Goal: Task Accomplishment & Management: Complete application form

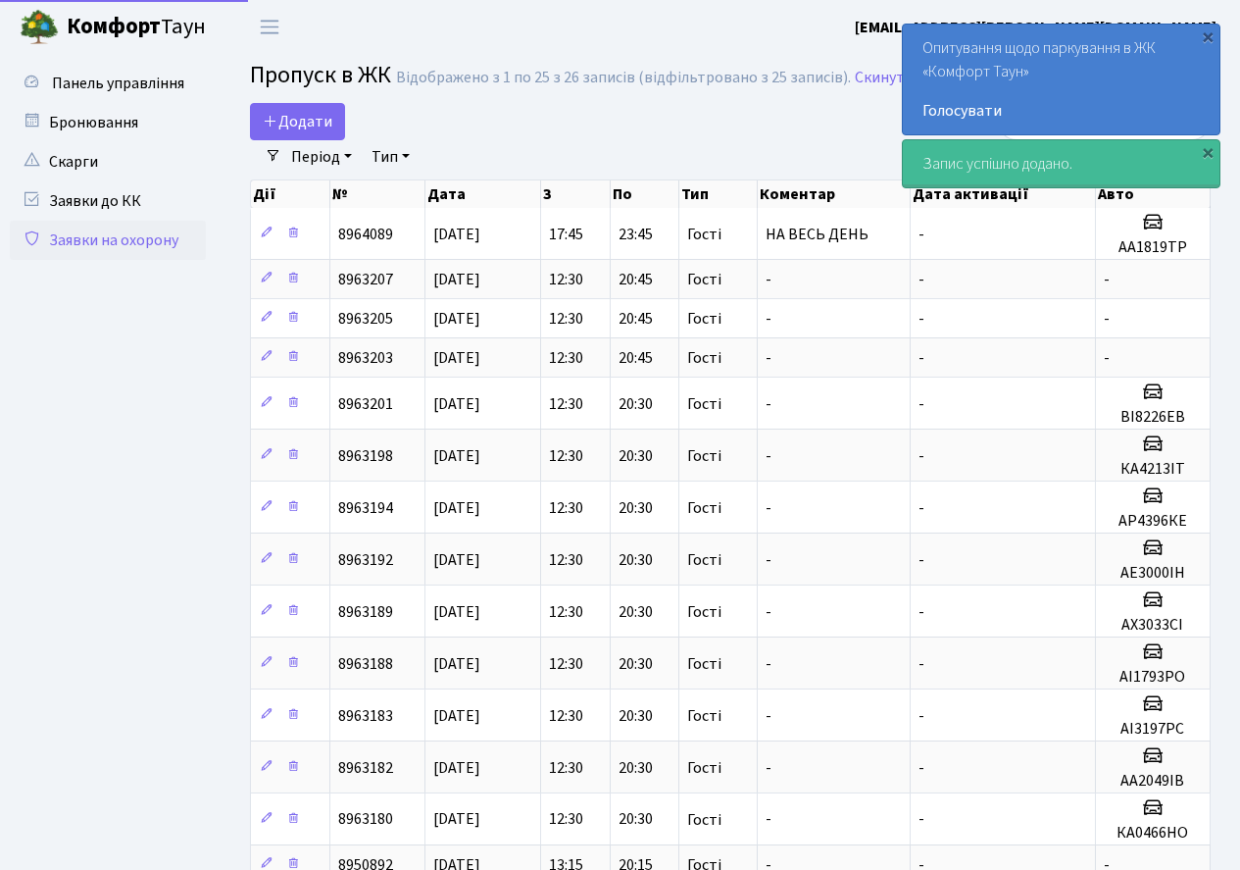
select select "25"
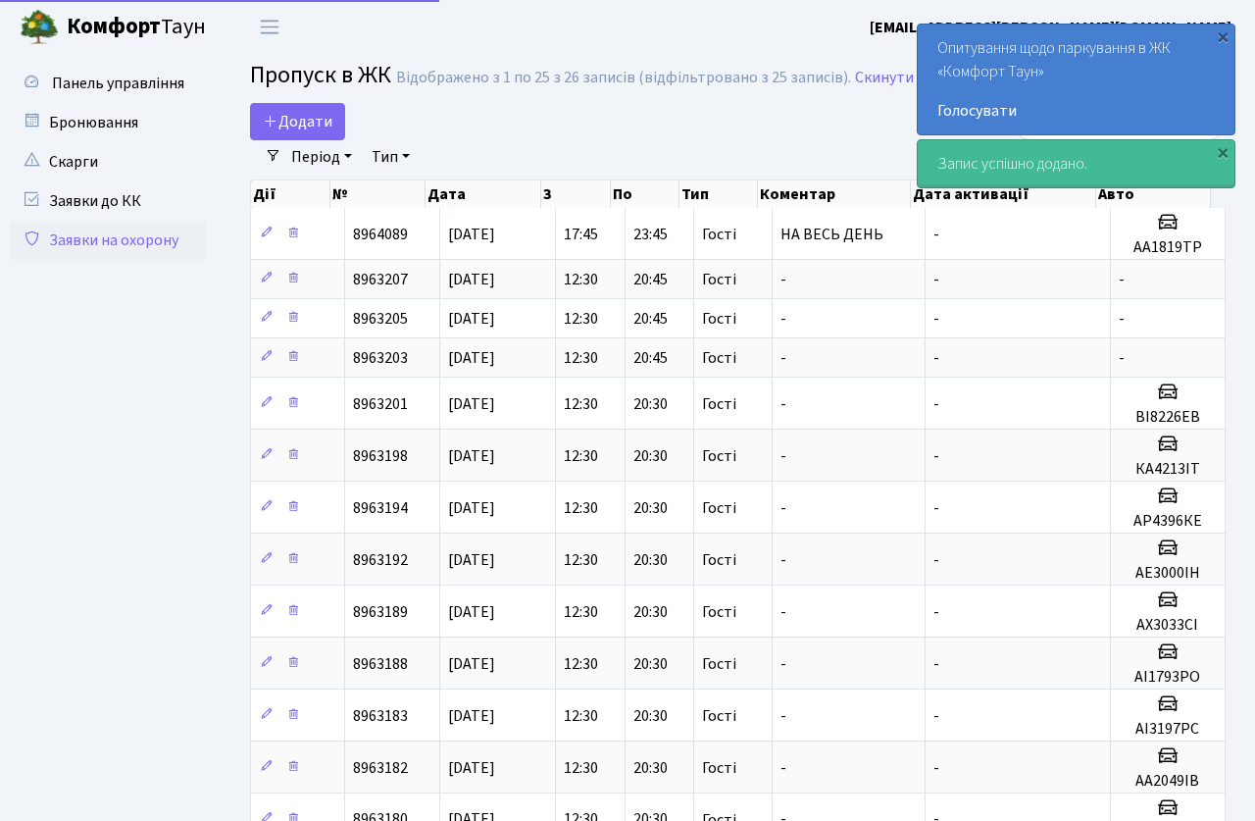
select select "25"
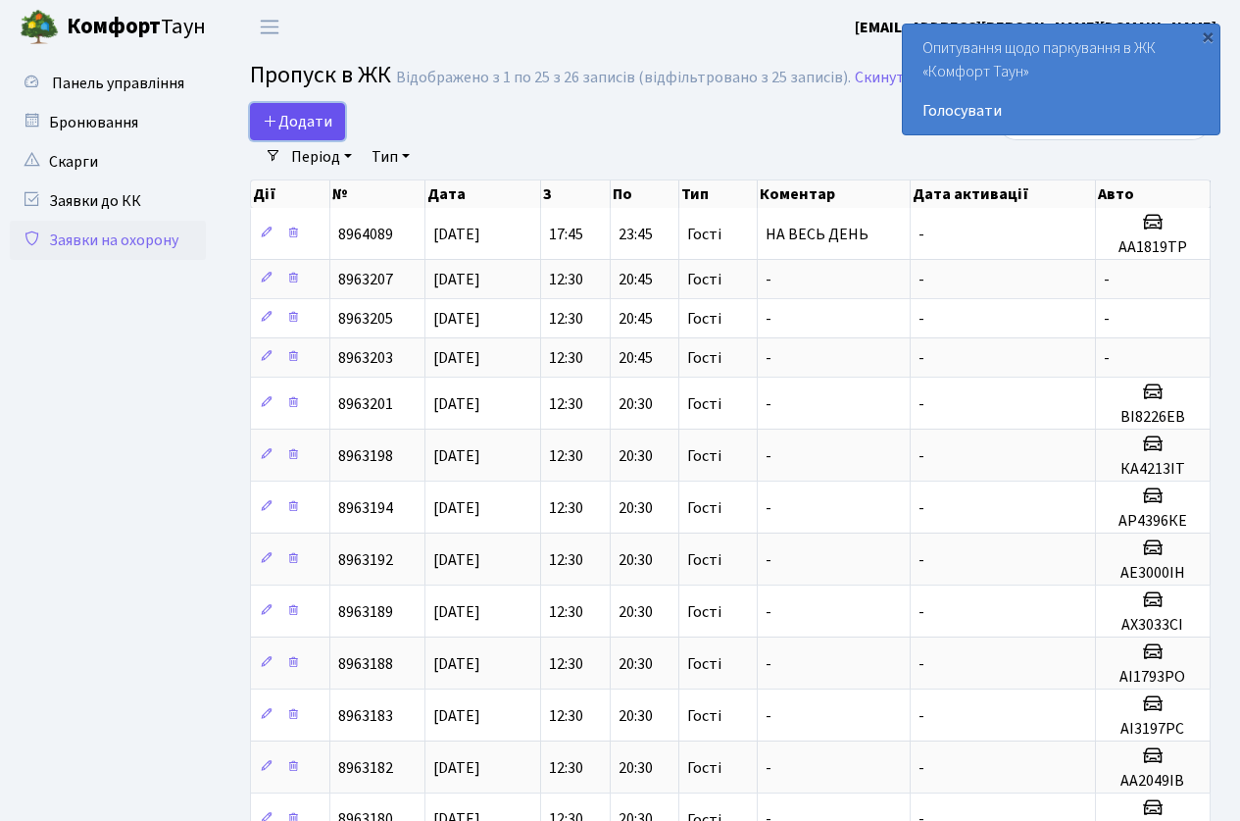
click at [277, 126] on icon at bounding box center [271, 121] width 16 height 16
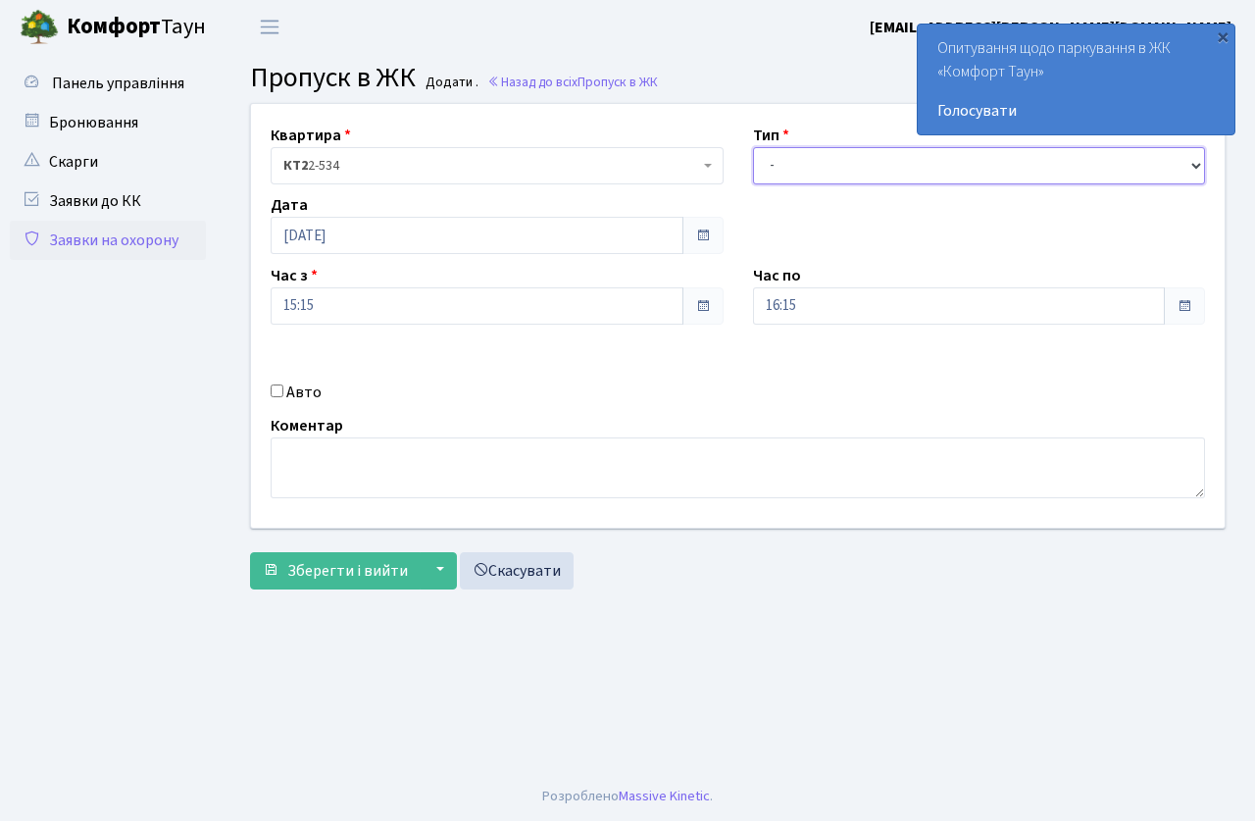
drag, startPoint x: 809, startPoint y: 168, endPoint x: 800, endPoint y: 178, distance: 13.9
click at [808, 169] on select "- Доставка Таксі Гості Сервіс" at bounding box center [979, 165] width 453 height 37
select select "3"
click at [753, 147] on select "- Доставка Таксі Гості Сервіс" at bounding box center [979, 165] width 453 height 37
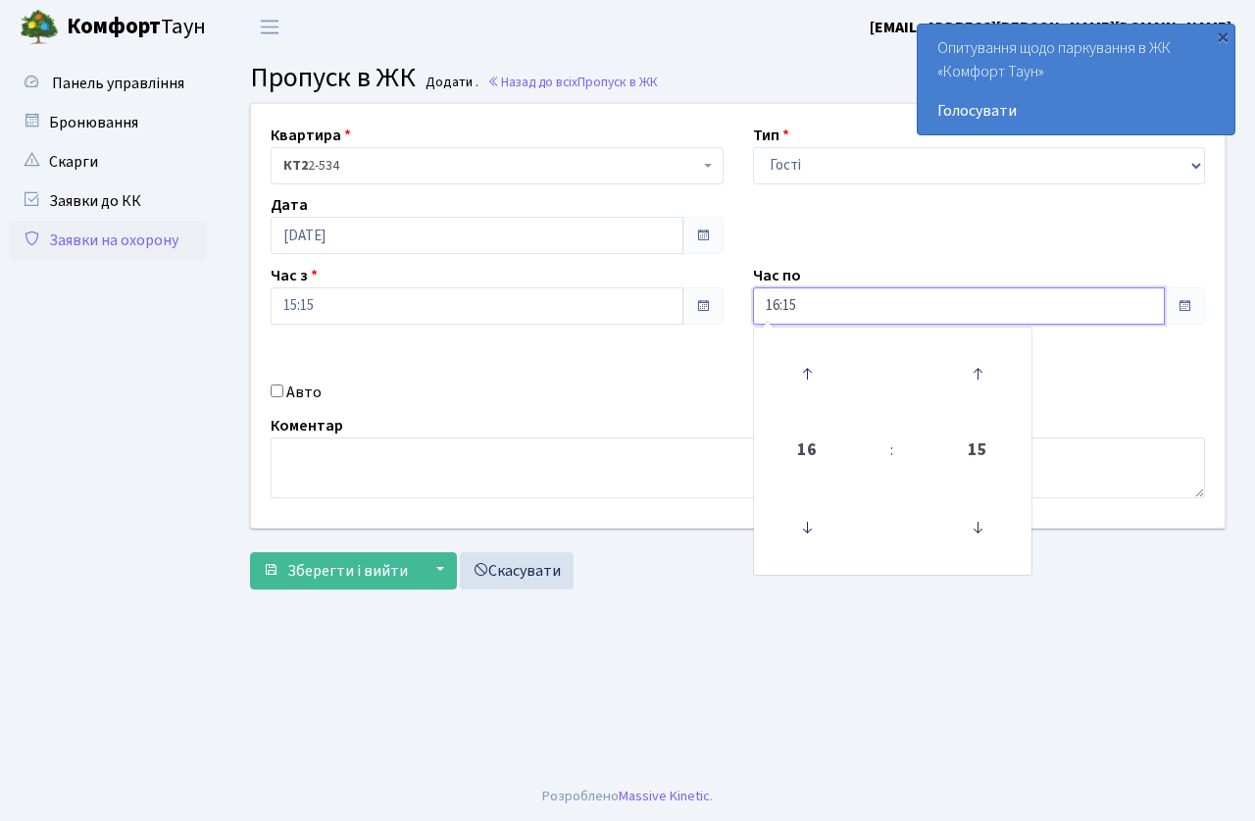
drag, startPoint x: 814, startPoint y: 310, endPoint x: 814, endPoint y: 371, distance: 60.8
click at [811, 317] on input "16:15" at bounding box center [959, 305] width 413 height 37
click at [814, 371] on icon at bounding box center [806, 373] width 53 height 53
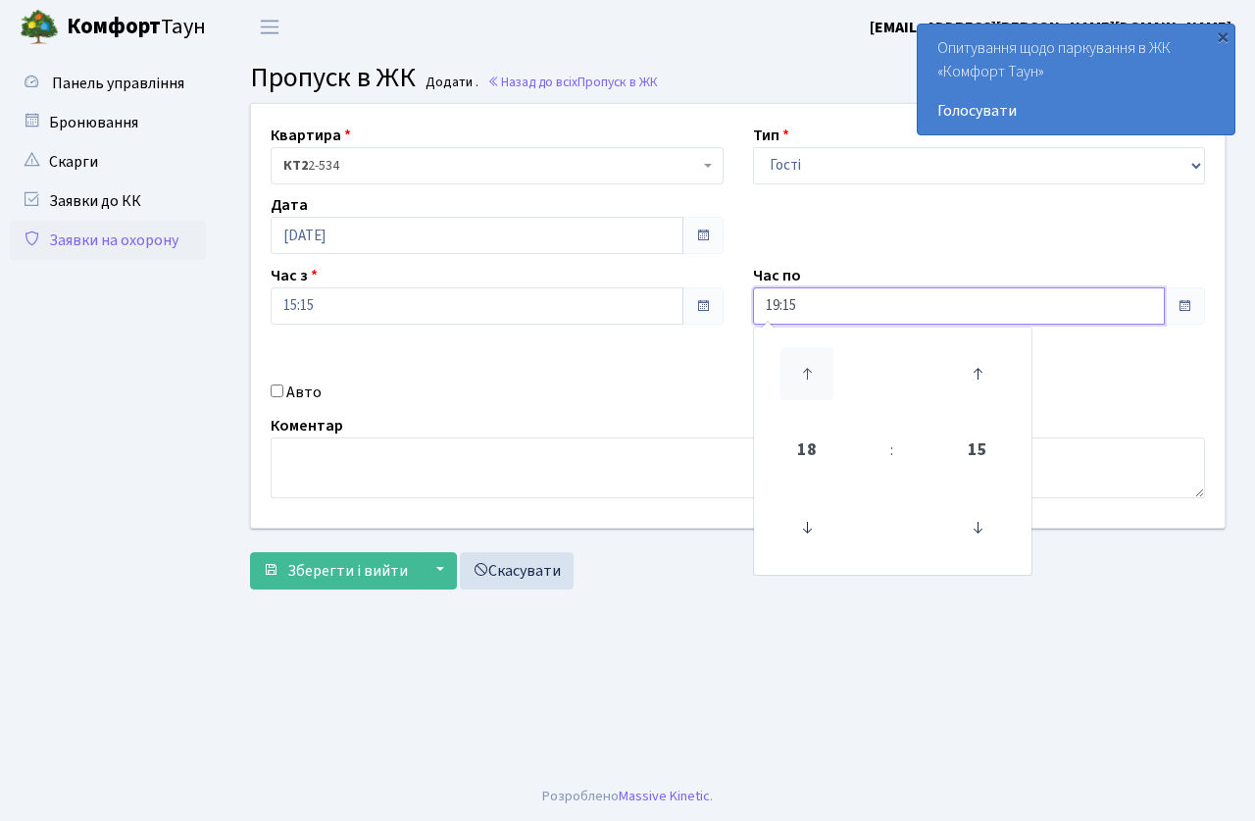
click at [814, 371] on icon at bounding box center [806, 373] width 53 height 53
drag, startPoint x: 813, startPoint y: 518, endPoint x: 693, endPoint y: 429, distance: 148.6
click at [814, 519] on icon at bounding box center [806, 527] width 53 height 53
type input "20:15"
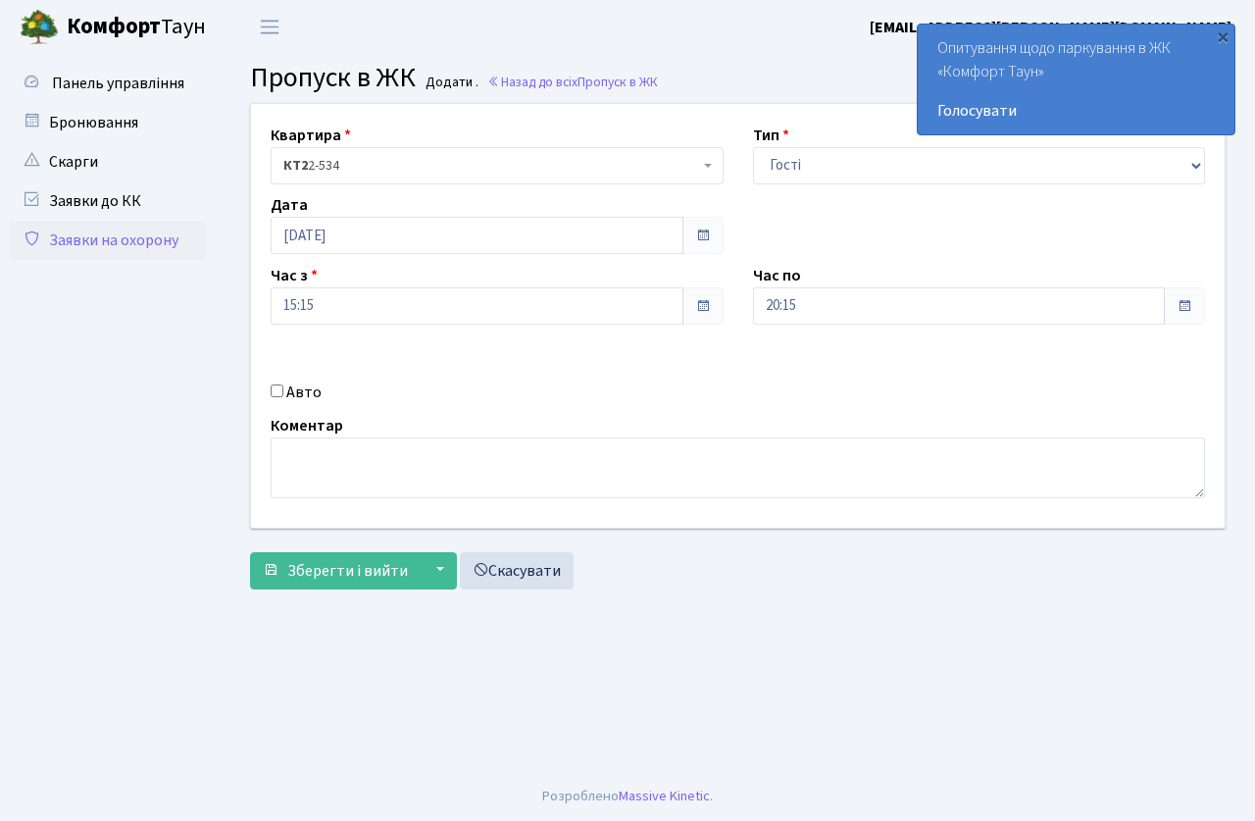
click at [601, 363] on div "Квартира <b>КТ2</b>&nbsp;&nbsp;&nbsp;2-534 КТ2 2-534 Тип - Доставка Таксі Гості…" at bounding box center [737, 316] width 1003 height 424
click at [274, 393] on input "Авто" at bounding box center [277, 390] width 13 height 13
checkbox input "true"
type input "АІ9797АА"
click at [339, 567] on span "Зберегти і вийти" at bounding box center [347, 571] width 121 height 22
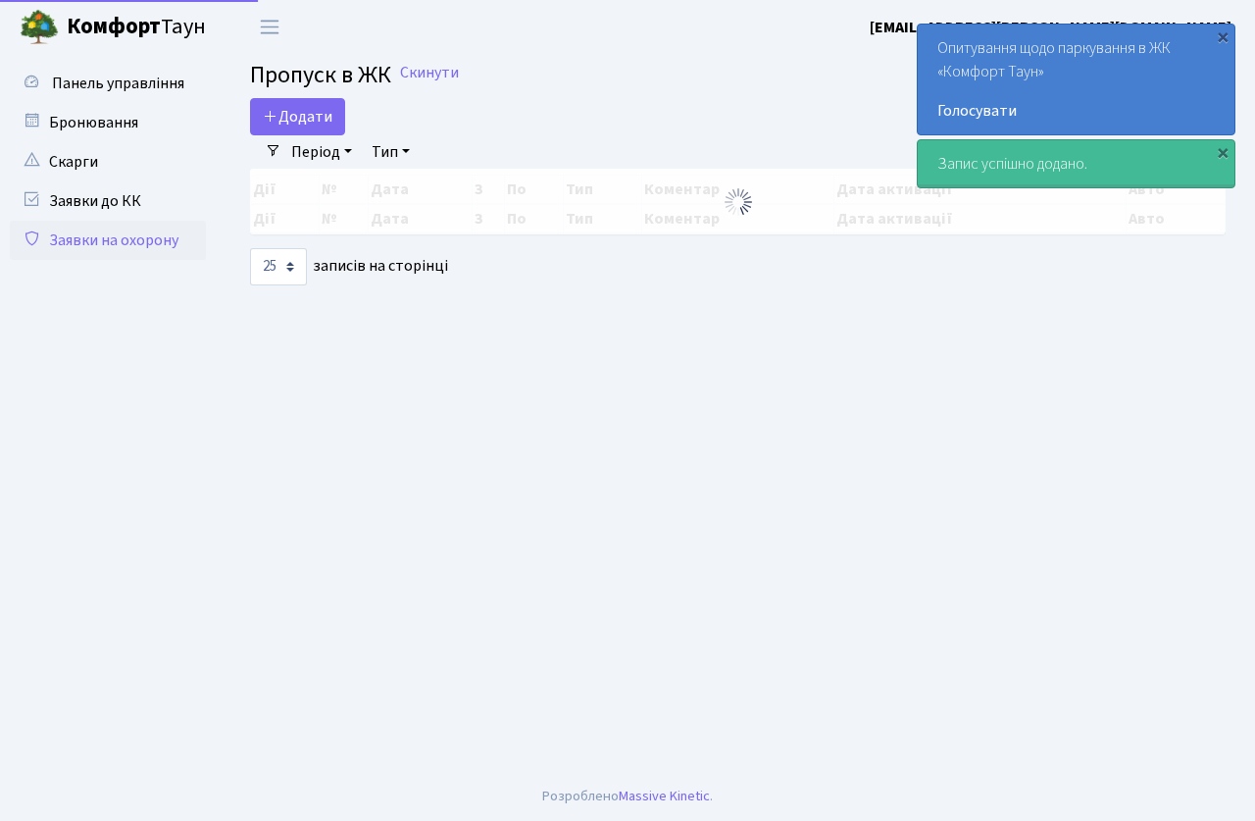
select select "25"
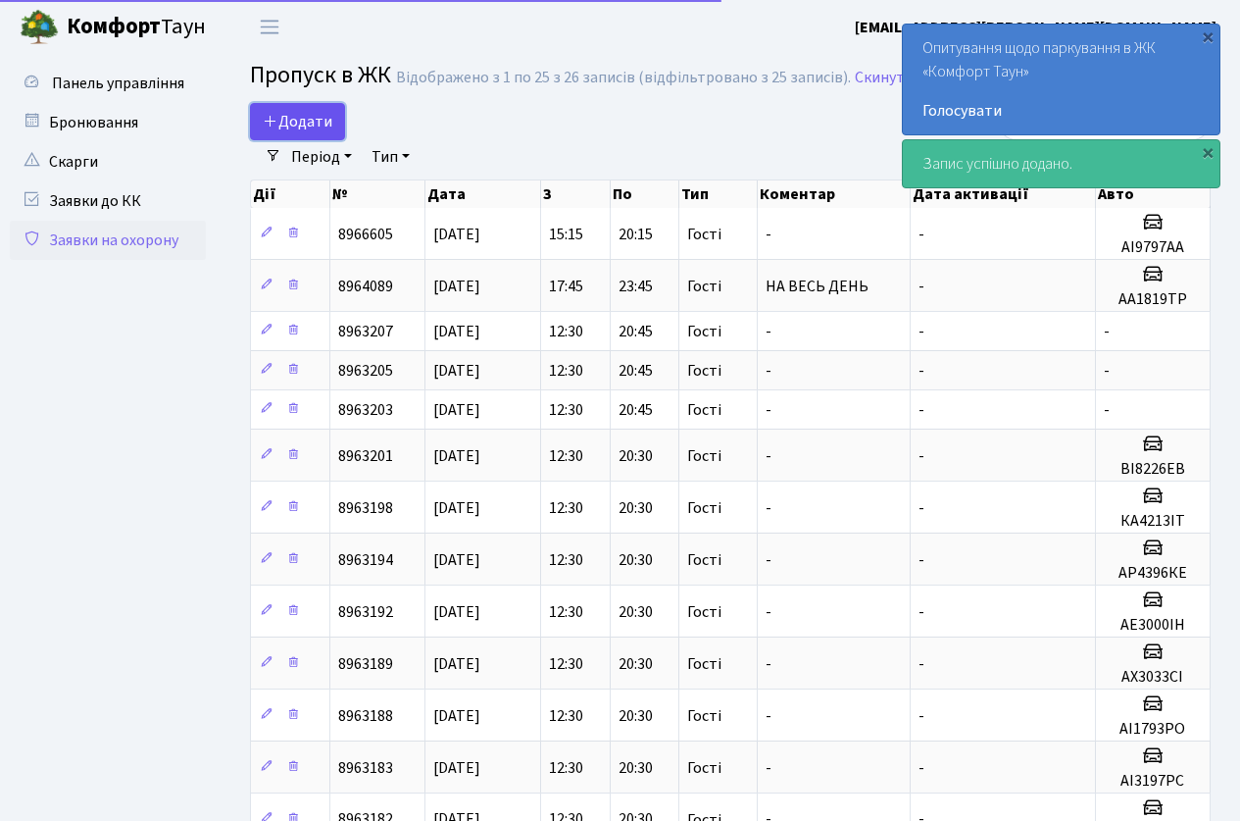
click at [294, 130] on span "Додати" at bounding box center [298, 122] width 70 height 22
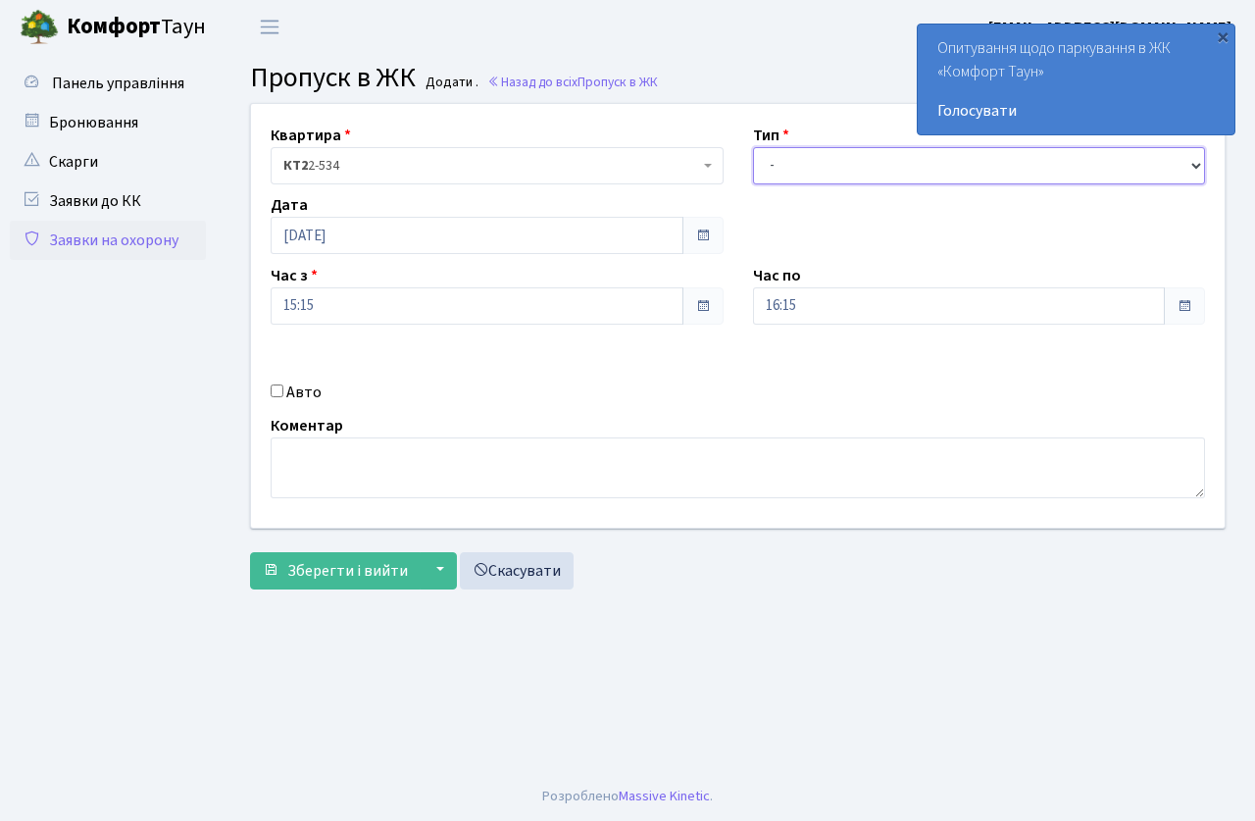
drag, startPoint x: 777, startPoint y: 169, endPoint x: 780, endPoint y: 179, distance: 11.5
click at [780, 179] on select "- Доставка Таксі Гості Сервіс" at bounding box center [979, 165] width 453 height 37
select select "3"
click at [753, 147] on select "- Доставка Таксі Гості Сервіс" at bounding box center [979, 165] width 453 height 37
drag, startPoint x: 824, startPoint y: 304, endPoint x: 822, endPoint y: 323, distance: 18.7
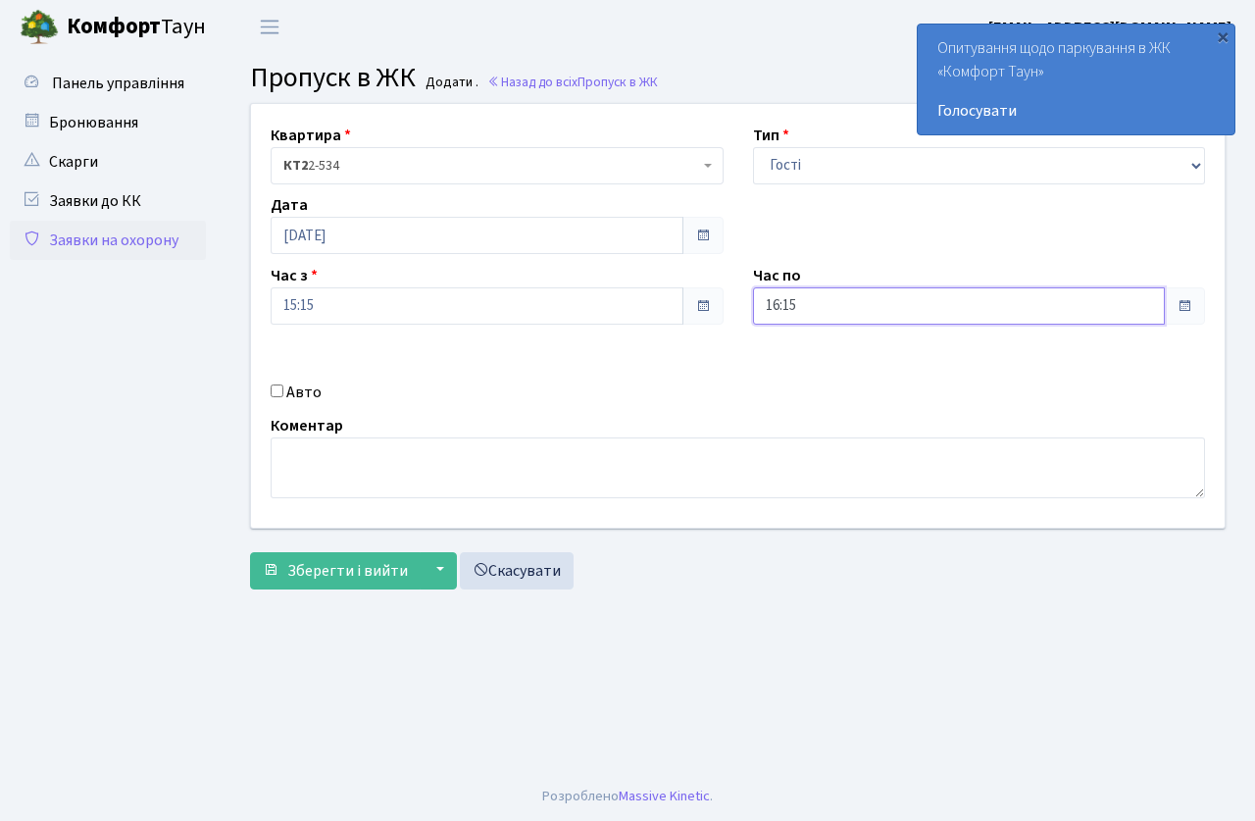
click at [822, 323] on input "16:15" at bounding box center [959, 305] width 413 height 37
click at [807, 365] on icon at bounding box center [806, 373] width 53 height 53
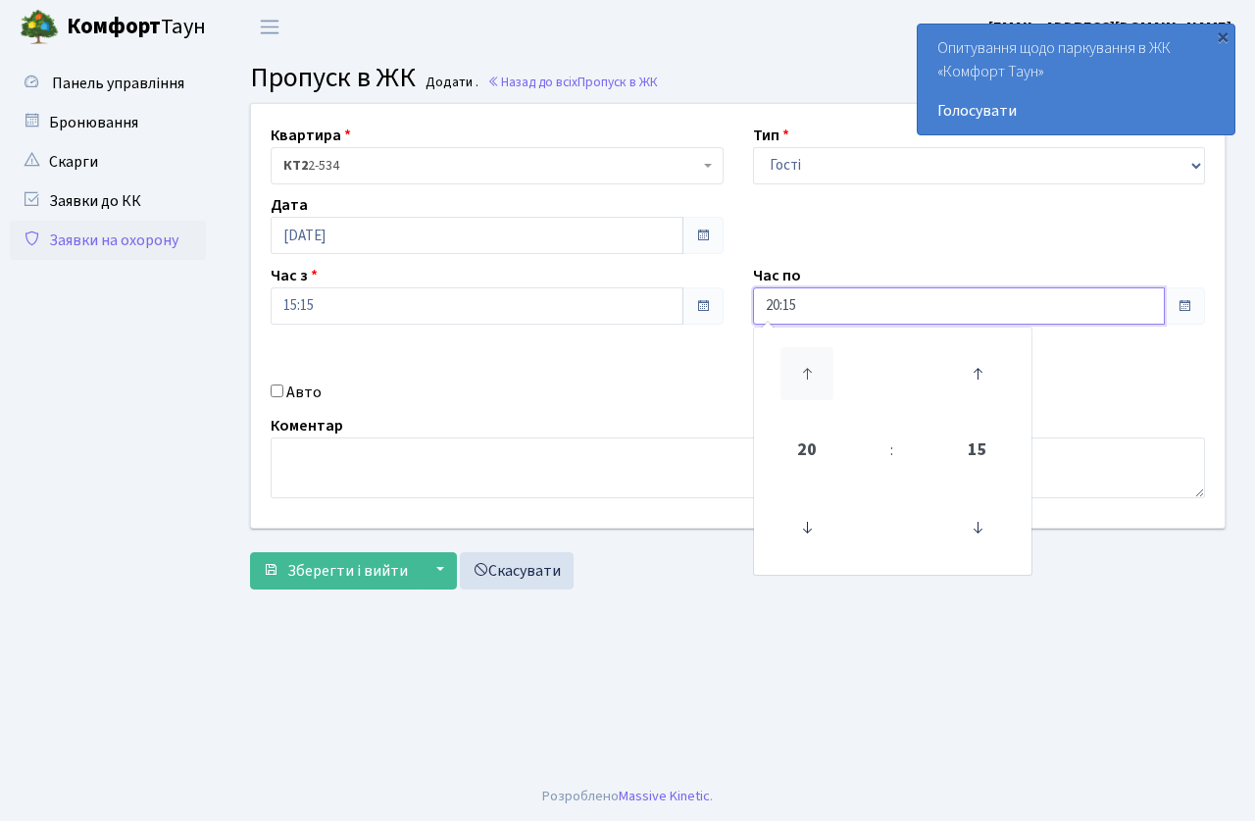
click at [807, 365] on icon at bounding box center [806, 373] width 53 height 53
click at [801, 527] on icon at bounding box center [806, 527] width 53 height 53
type input "20:15"
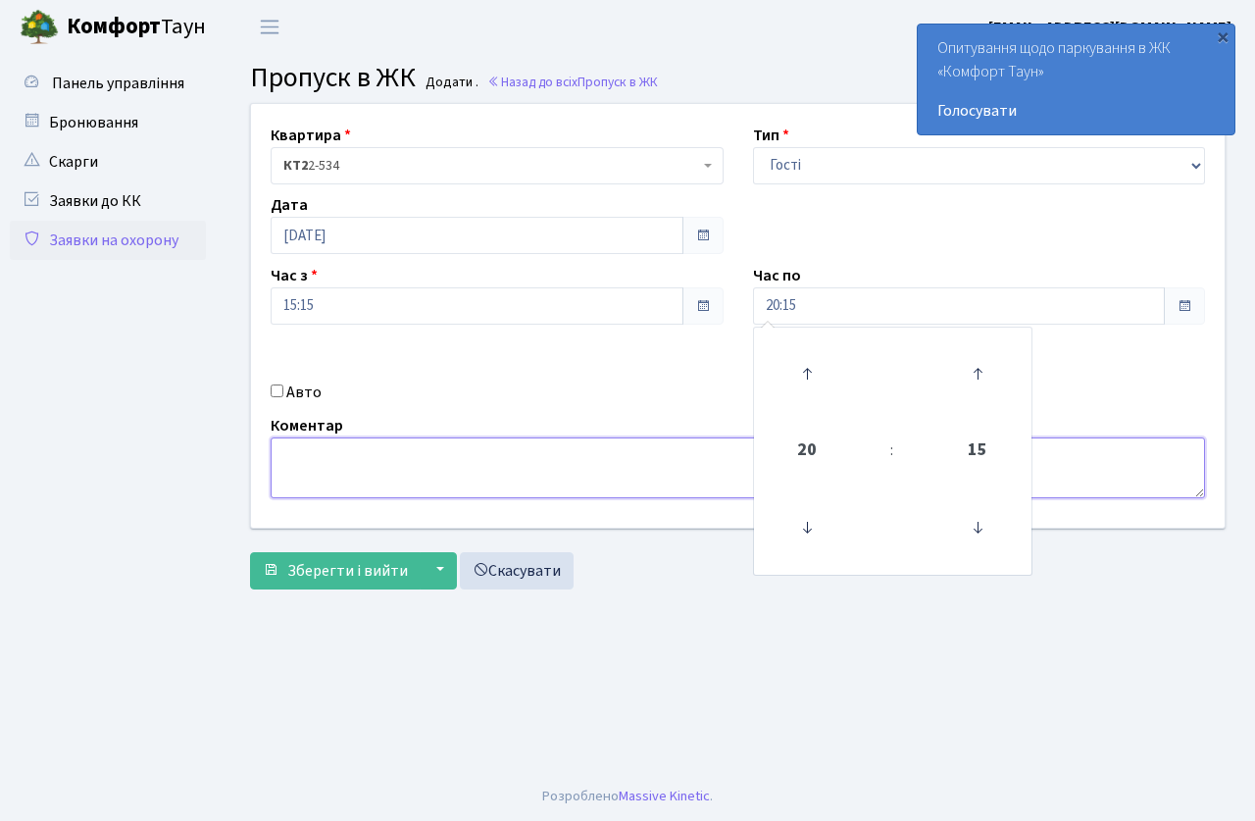
click at [663, 442] on textarea at bounding box center [738, 467] width 934 height 61
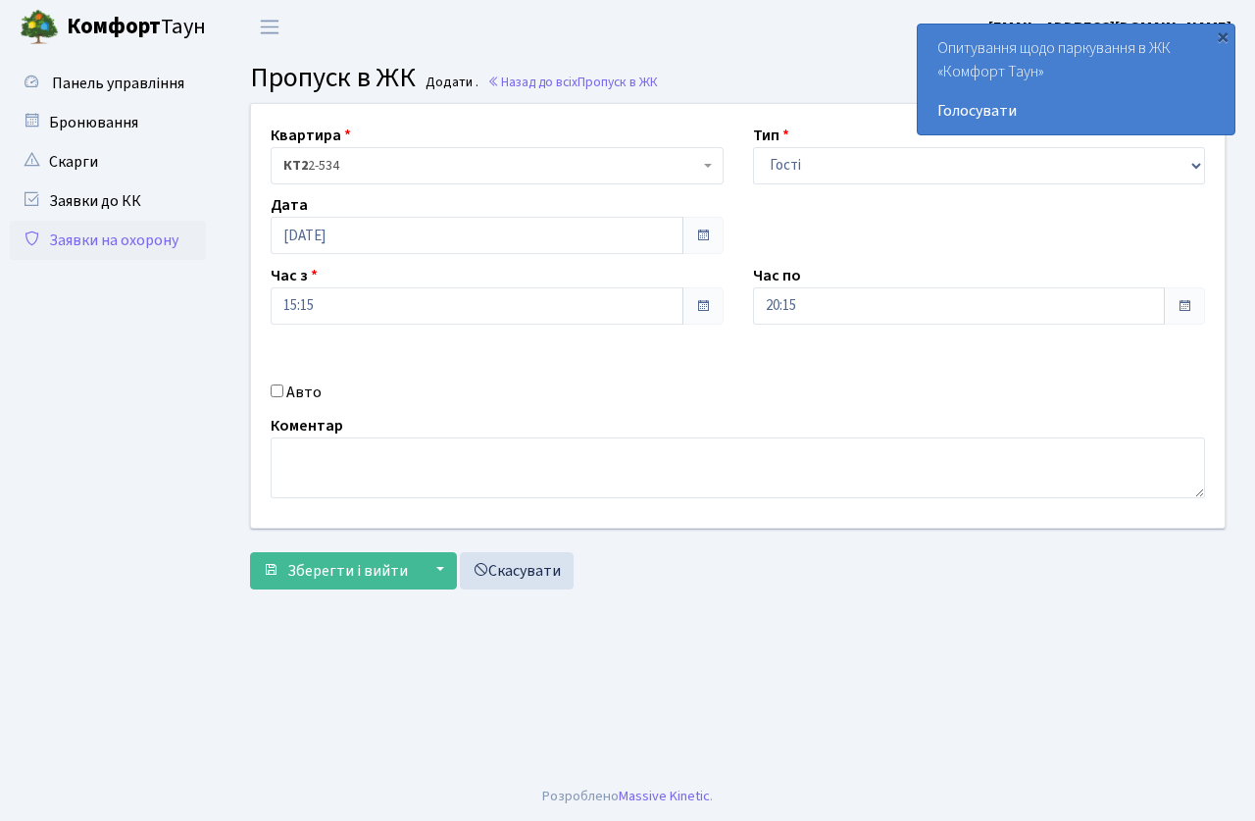
click at [277, 388] on input "Авто" at bounding box center [277, 390] width 13 height 13
checkbox input "true"
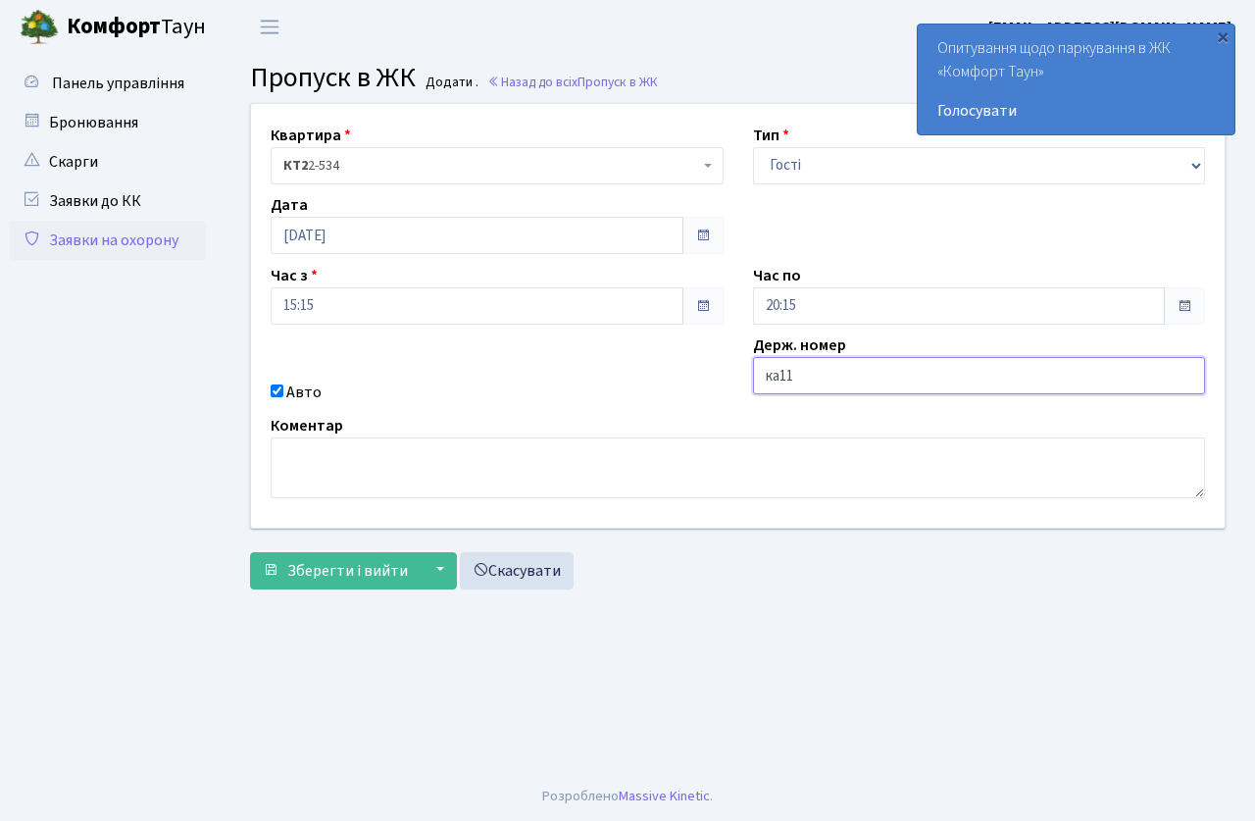
type input "КА1183ЕЕ"
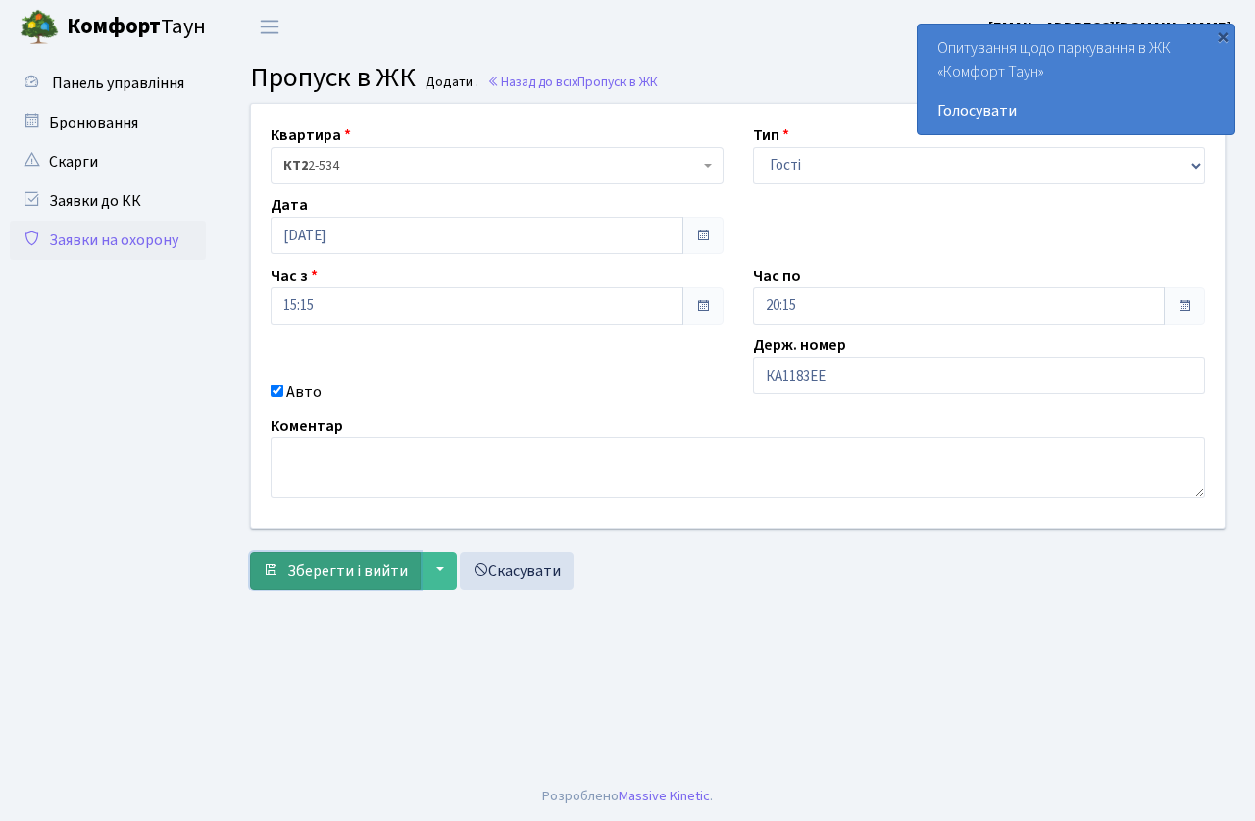
click at [388, 574] on span "Зберегти і вийти" at bounding box center [347, 571] width 121 height 22
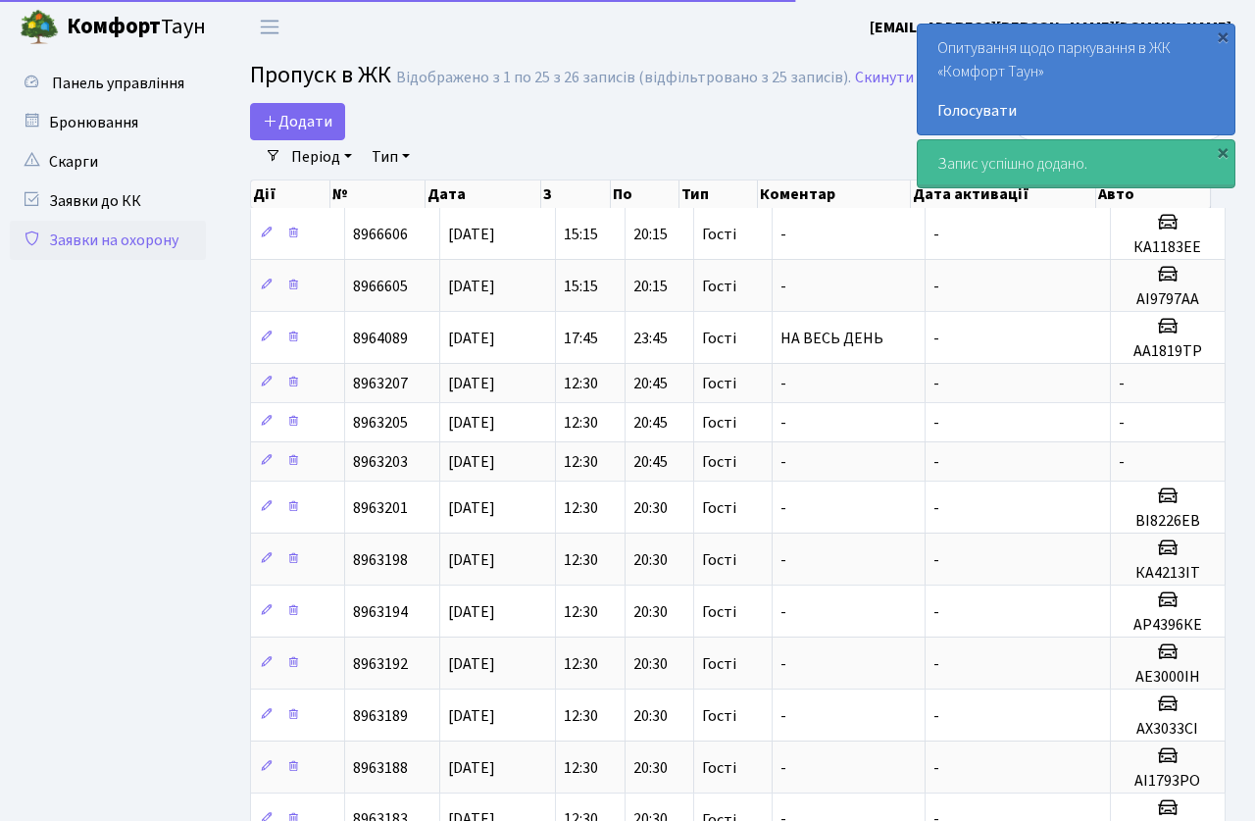
select select "25"
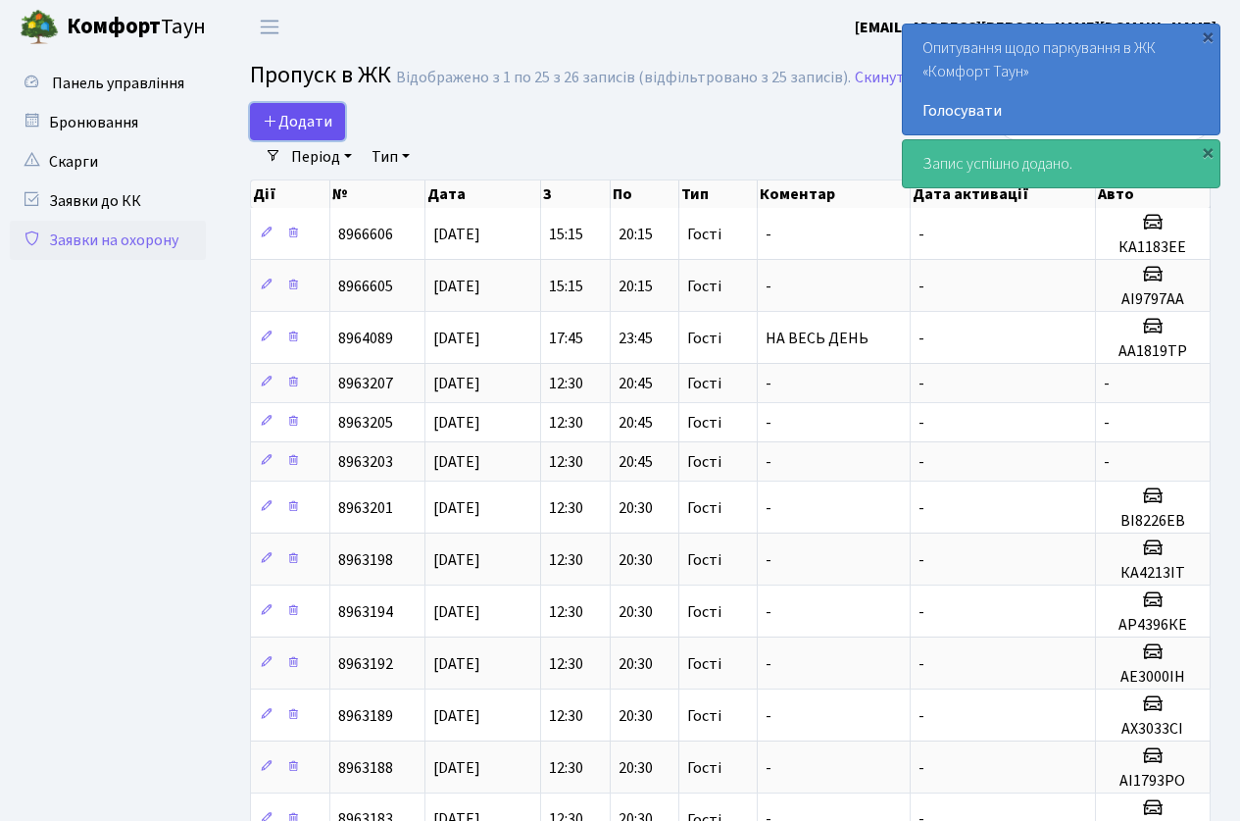
click at [314, 128] on span "Додати" at bounding box center [298, 122] width 70 height 22
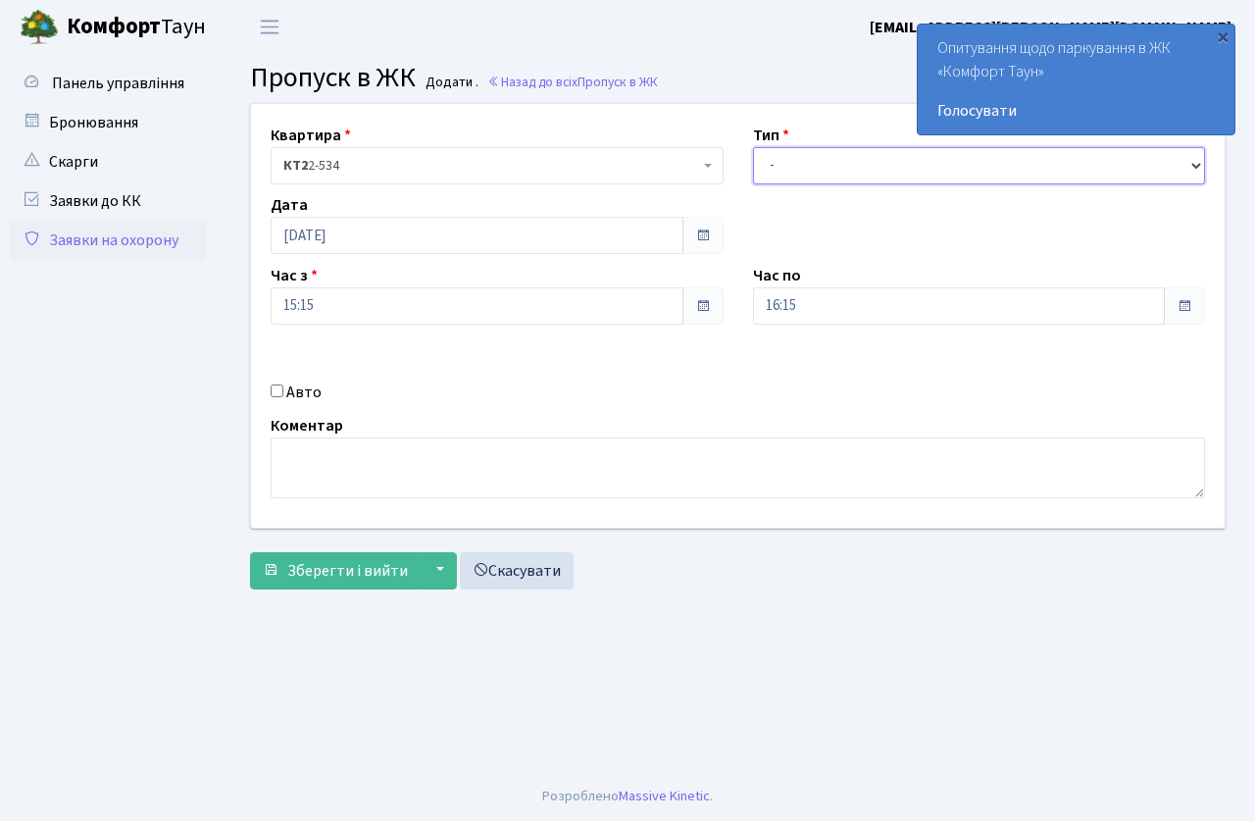
click at [787, 176] on select "- Доставка Таксі Гості Сервіс" at bounding box center [979, 165] width 453 height 37
select select "3"
click at [753, 147] on select "- Доставка Таксі Гості Сервіс" at bounding box center [979, 165] width 453 height 37
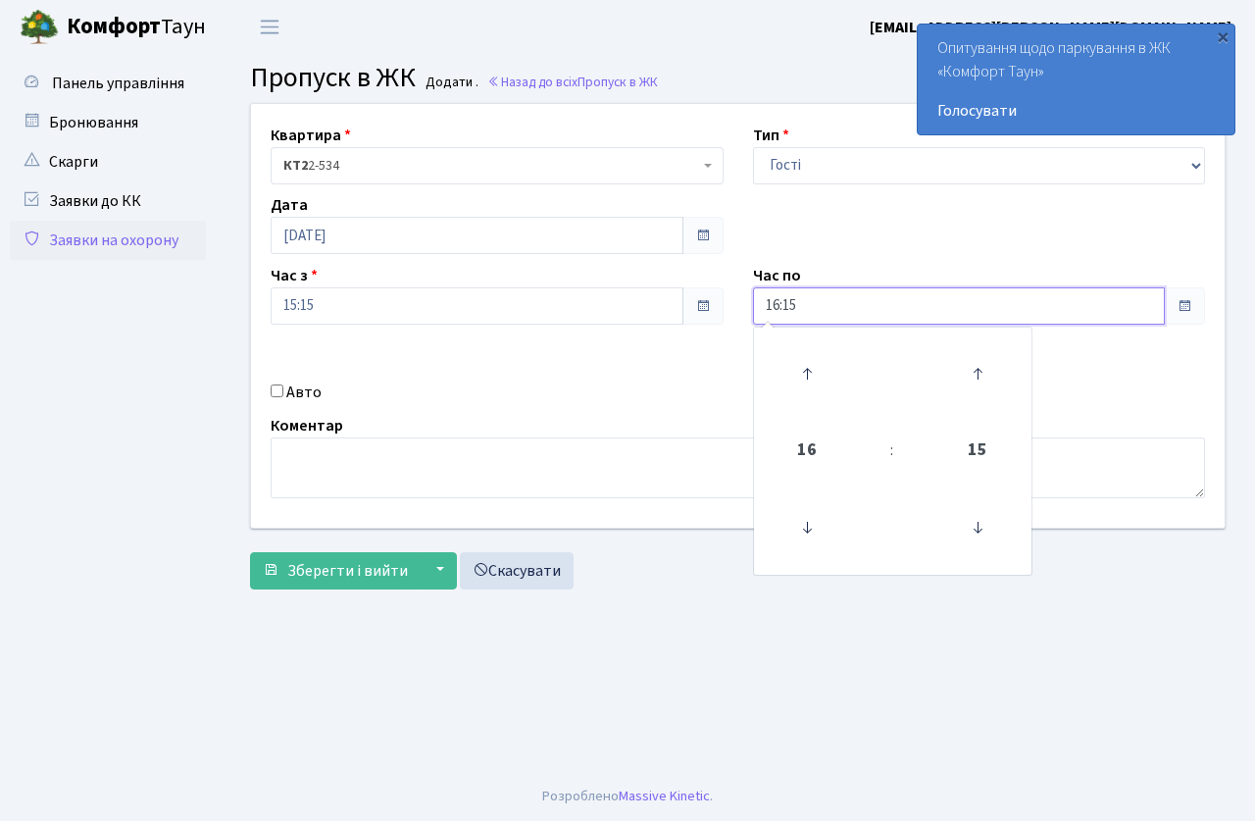
click at [840, 317] on input "16:15" at bounding box center [959, 305] width 413 height 37
click at [798, 353] on icon at bounding box center [806, 373] width 53 height 53
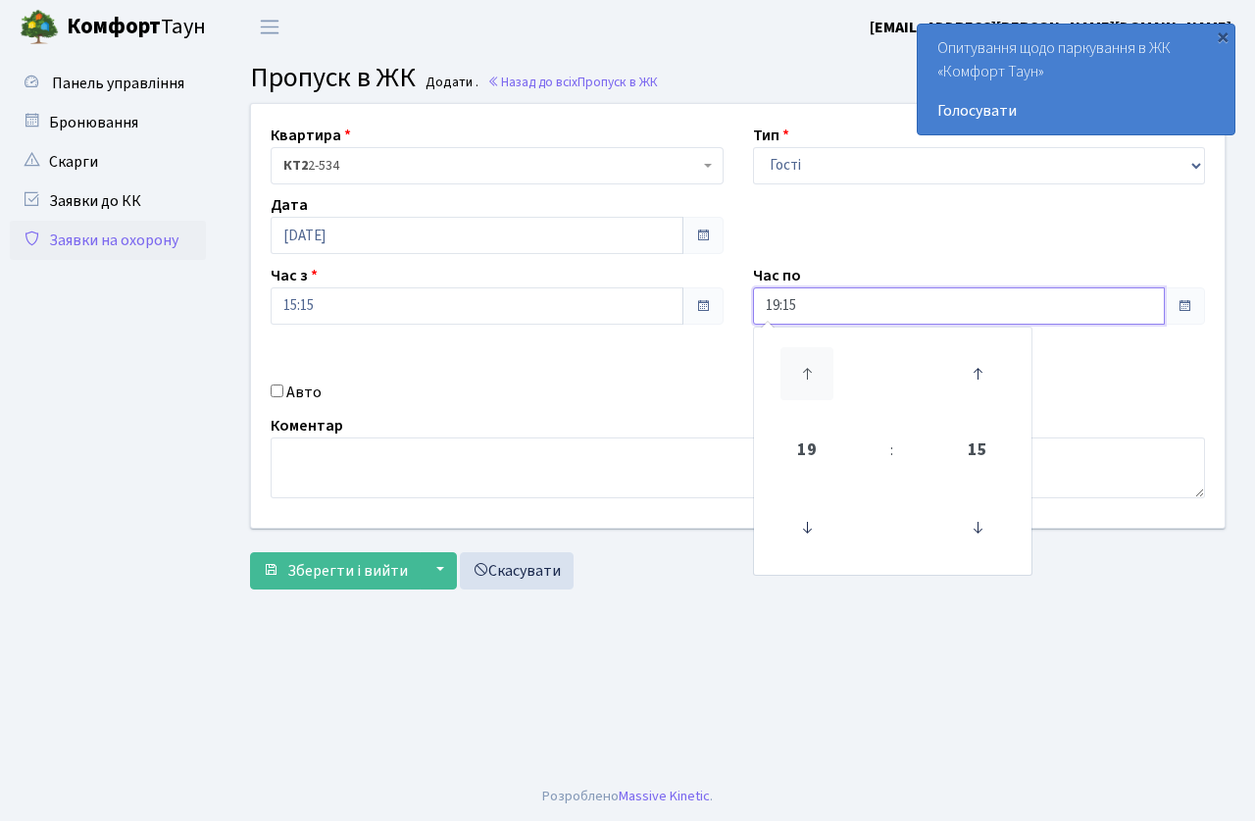
type input "20:15"
drag, startPoint x: 652, startPoint y: 375, endPoint x: 432, endPoint y: 352, distance: 220.8
click at [649, 377] on div "Квартира <b>КТ2</b>&nbsp;&nbsp;&nbsp;2-534 КТ2 2-534 Тип - Доставка Таксі Гості…" at bounding box center [737, 316] width 1003 height 424
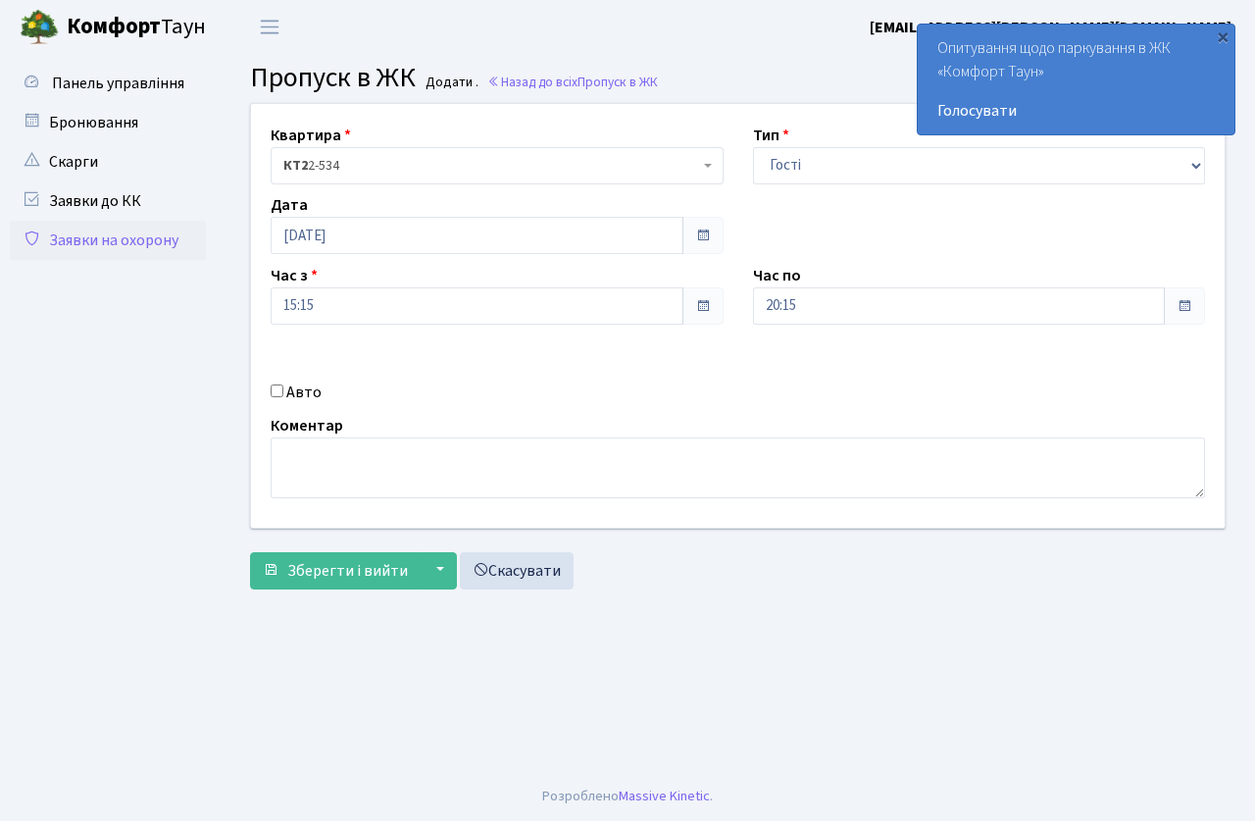
click at [279, 393] on input "Авто" at bounding box center [277, 390] width 13 height 13
checkbox input "true"
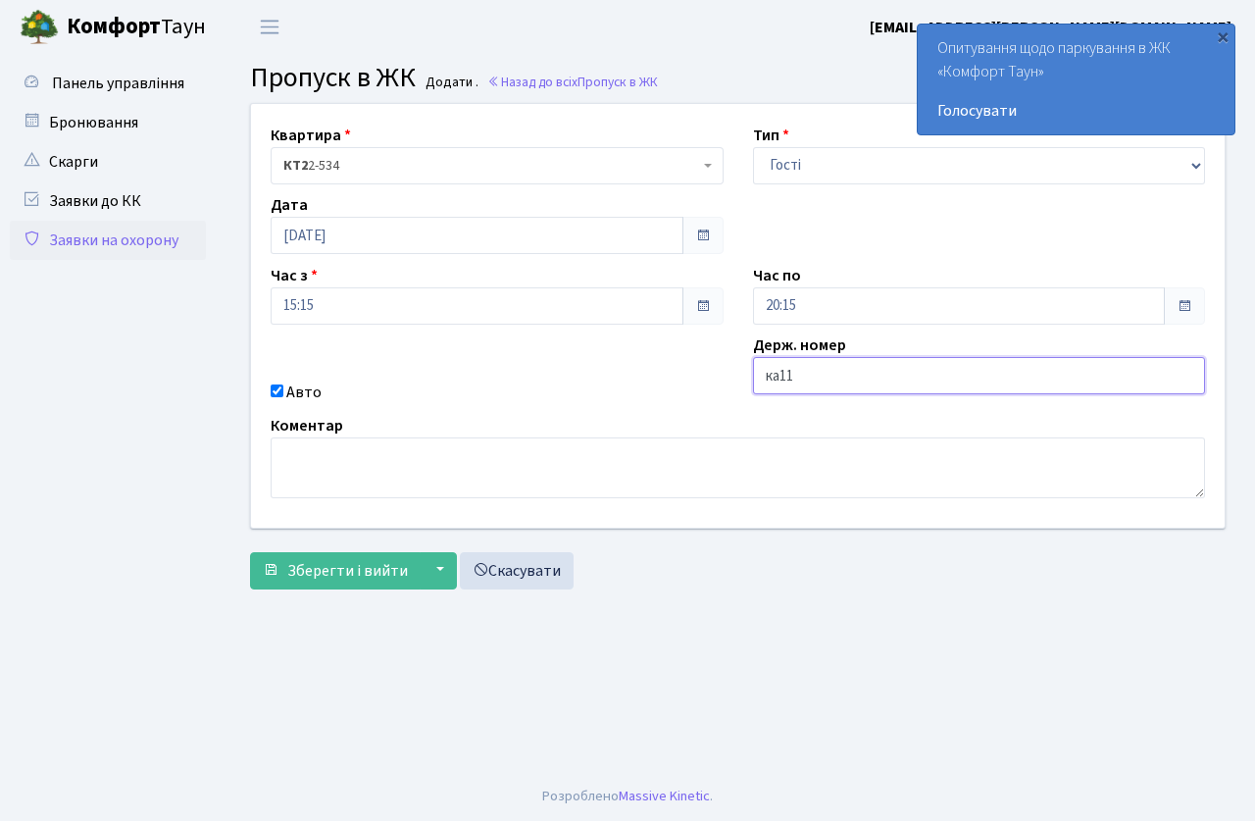
type input "КА1183ІВ"
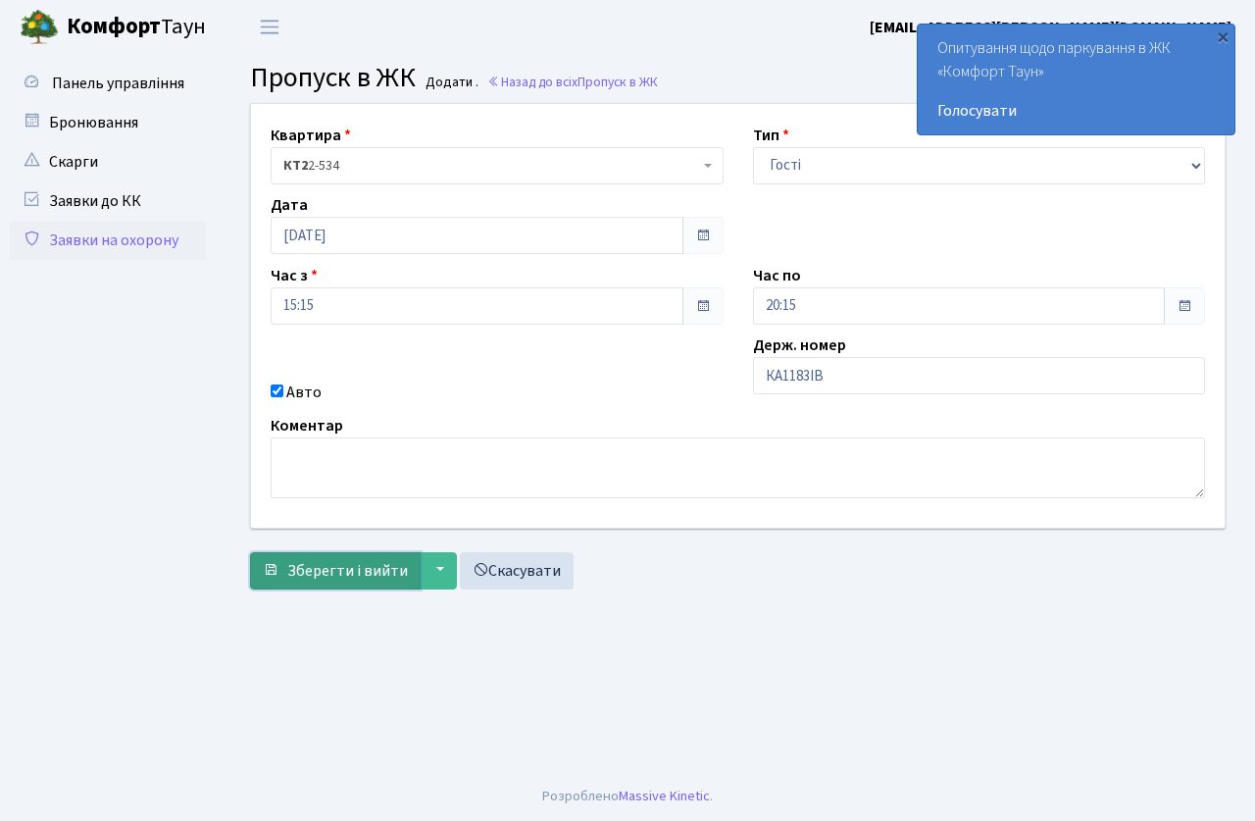
click at [342, 577] on span "Зберегти і вийти" at bounding box center [347, 571] width 121 height 22
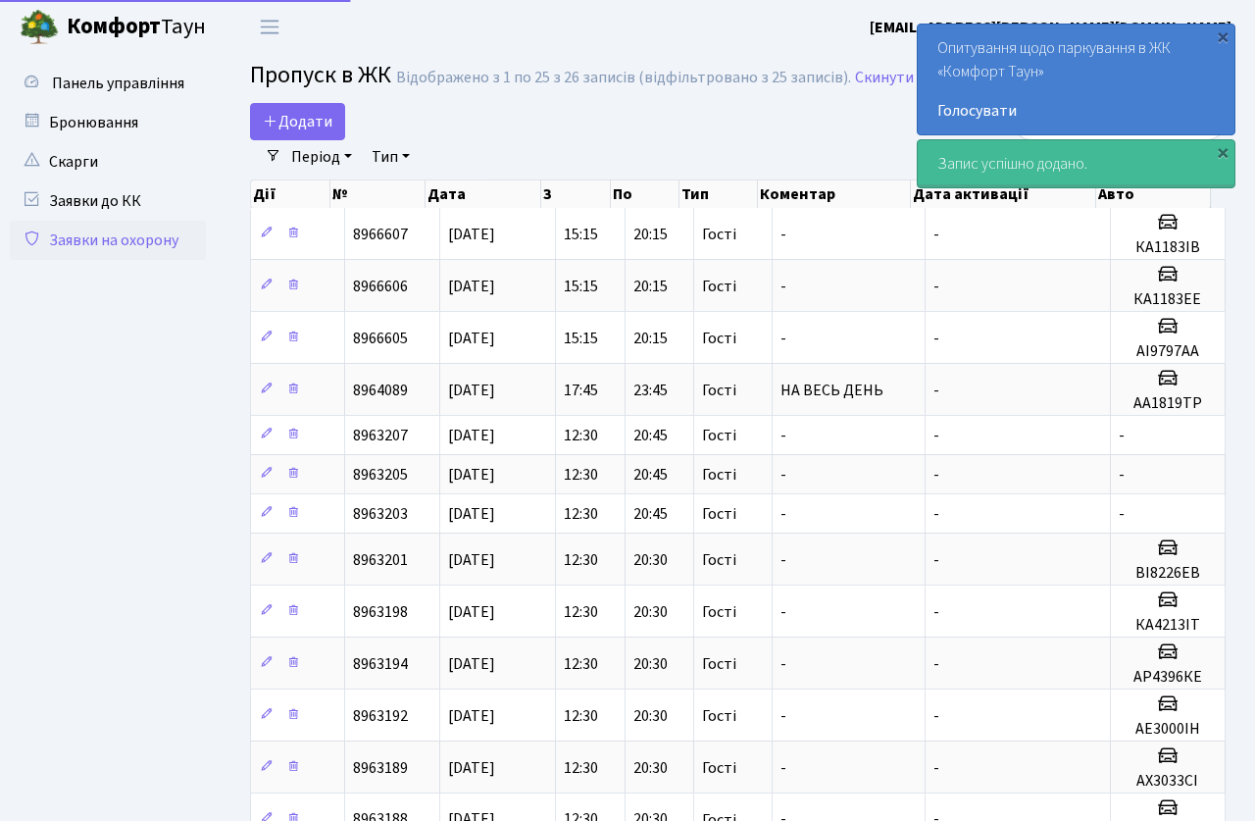
select select "25"
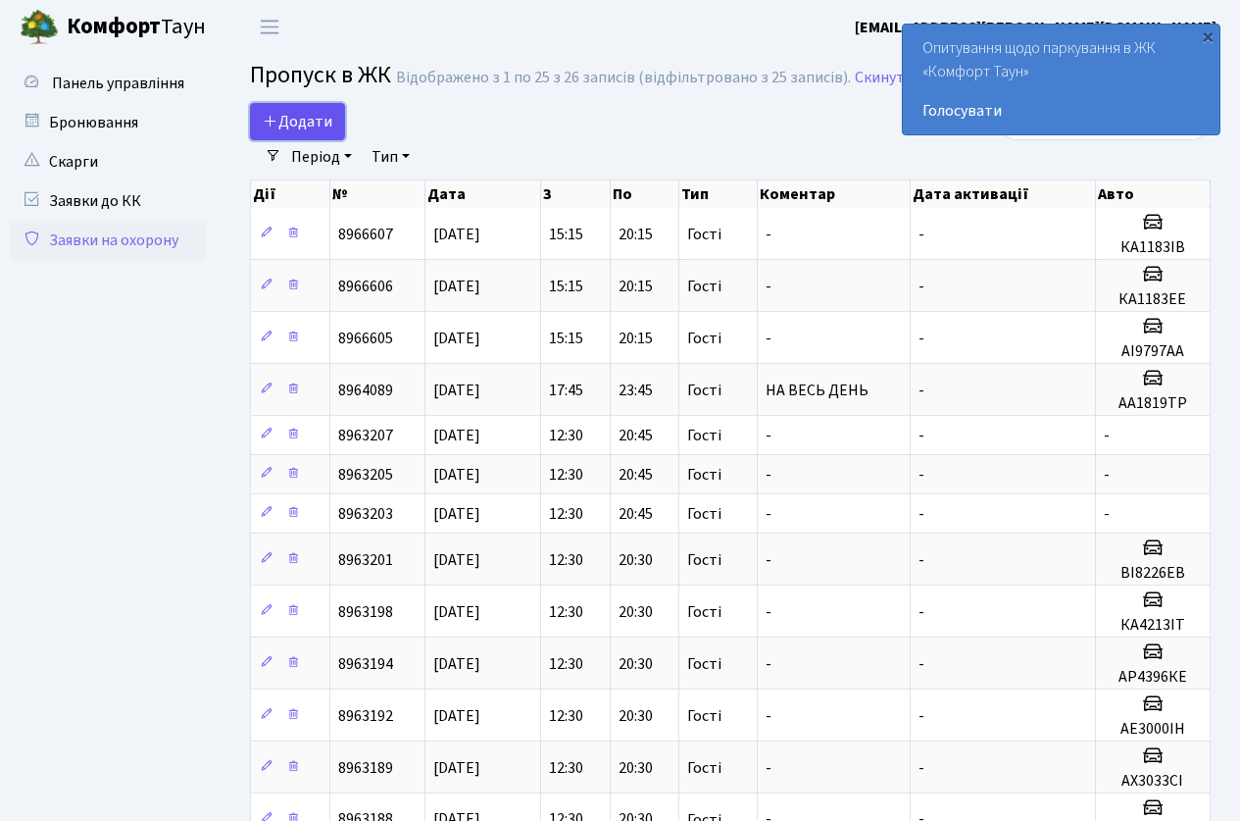
click at [290, 130] on span "Додати" at bounding box center [298, 122] width 70 height 22
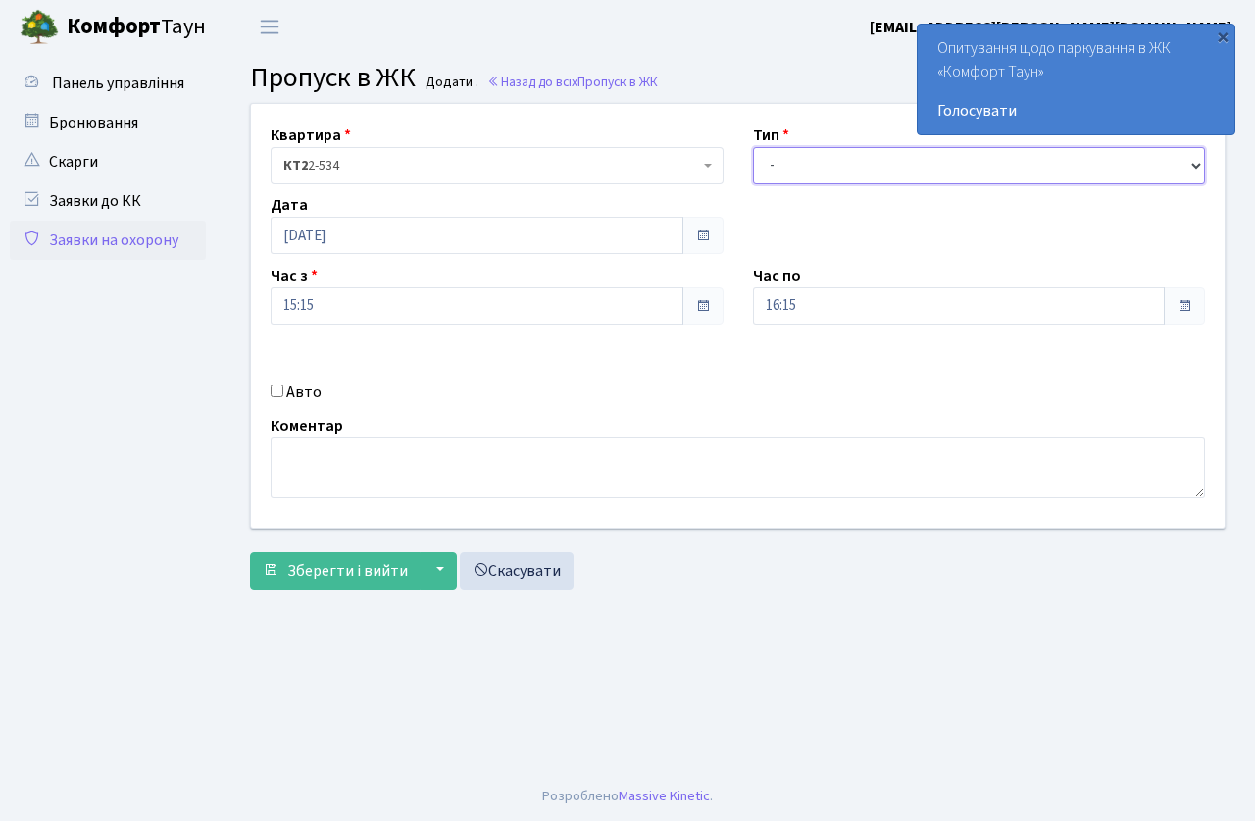
click at [774, 183] on select "- Доставка Таксі Гості Сервіс" at bounding box center [979, 165] width 453 height 37
select select "3"
click at [753, 147] on select "- Доставка Таксі Гості Сервіс" at bounding box center [979, 165] width 453 height 37
click at [809, 284] on div "Час по 16:15" at bounding box center [979, 294] width 482 height 61
click at [813, 321] on input "16:15" at bounding box center [959, 305] width 413 height 37
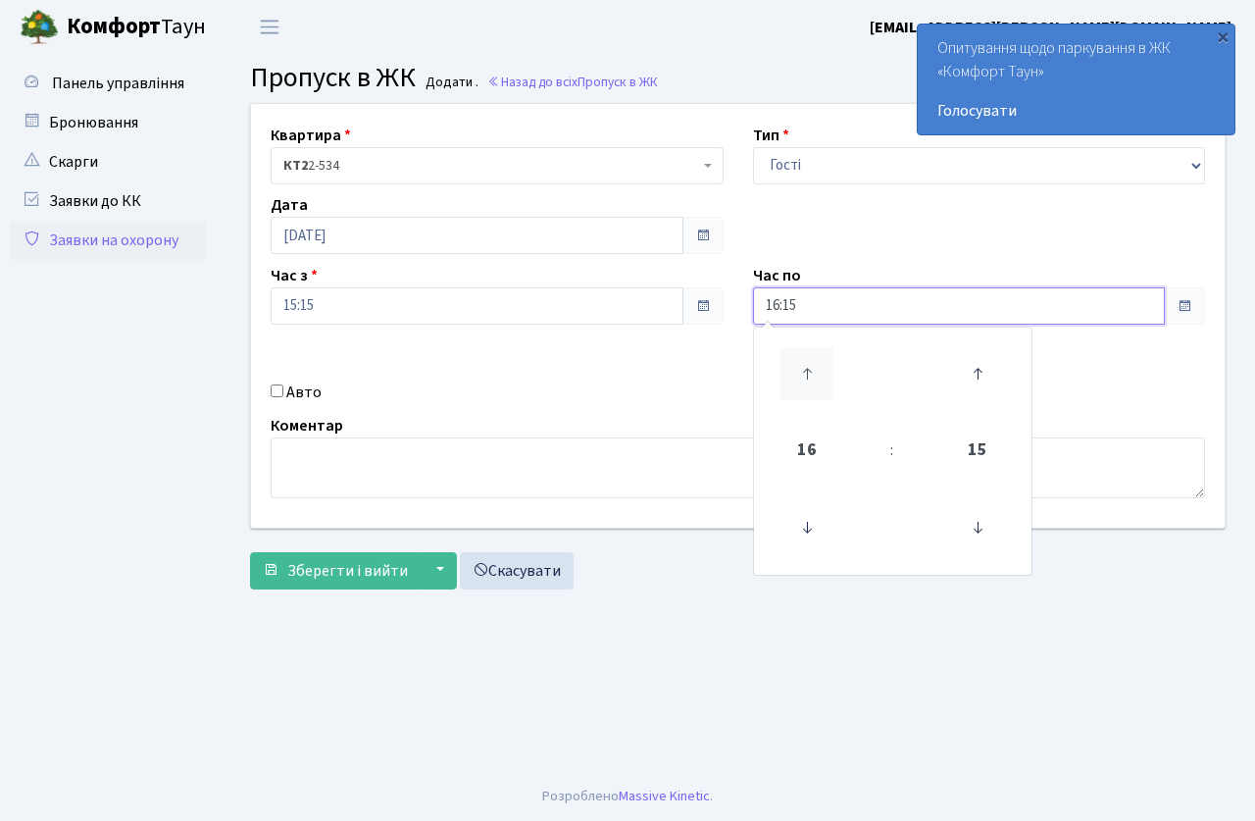
click at [800, 356] on icon at bounding box center [806, 373] width 53 height 53
type input "20:15"
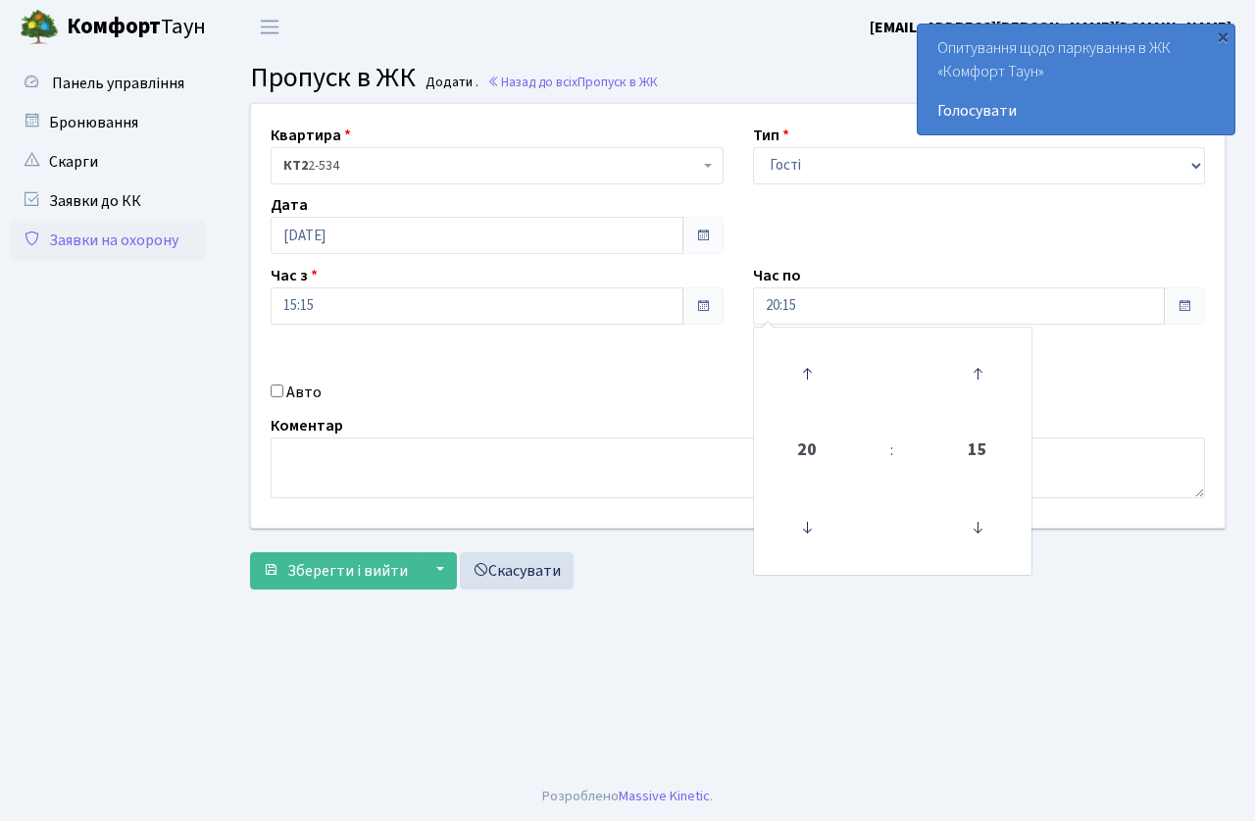
click at [724, 379] on div "Квартира <b>КТ2</b>&nbsp;&nbsp;&nbsp;2-534 КТ2 2-534 Тип - Доставка Таксі Гості…" at bounding box center [737, 316] width 1003 height 424
click at [280, 388] on input "Авто" at bounding box center [277, 390] width 13 height 13
checkbox input "true"
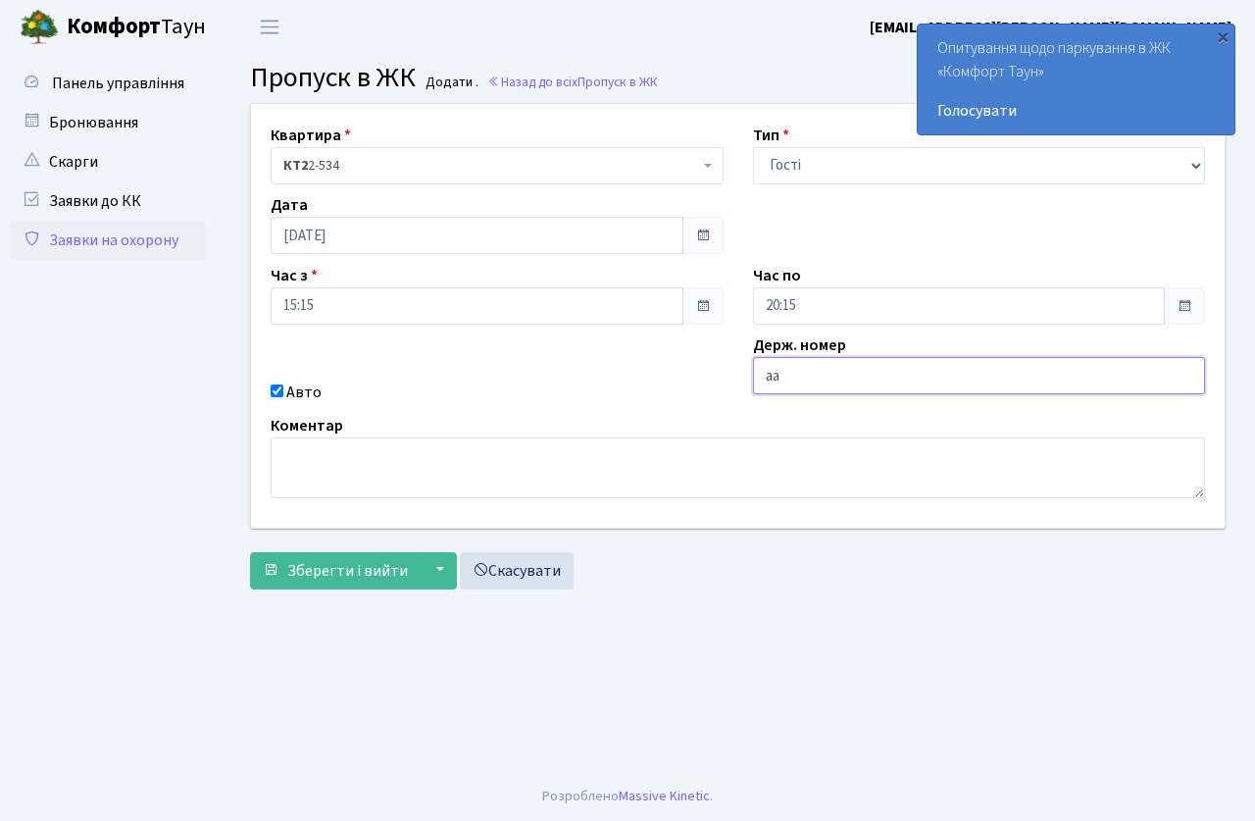
type input "а"
type input "АА5653АА"
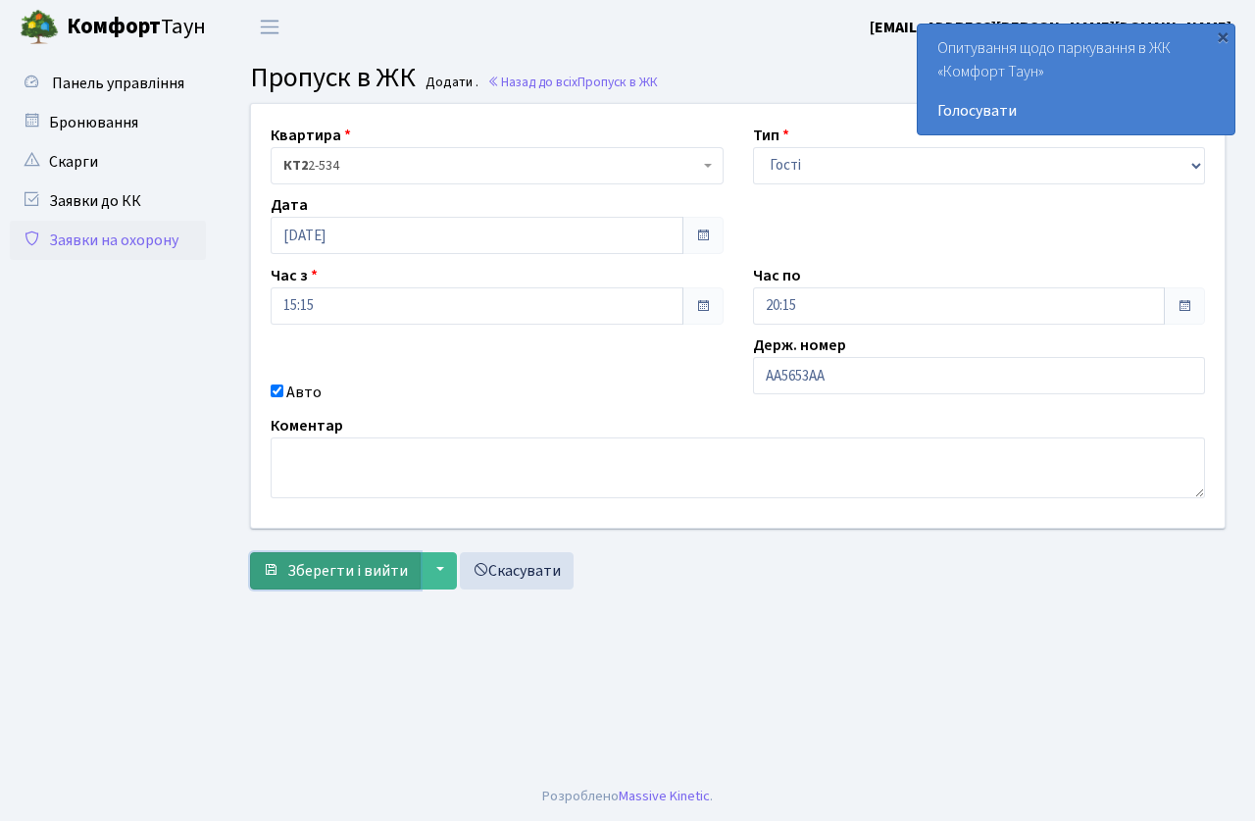
click at [354, 567] on span "Зберегти і вийти" at bounding box center [347, 571] width 121 height 22
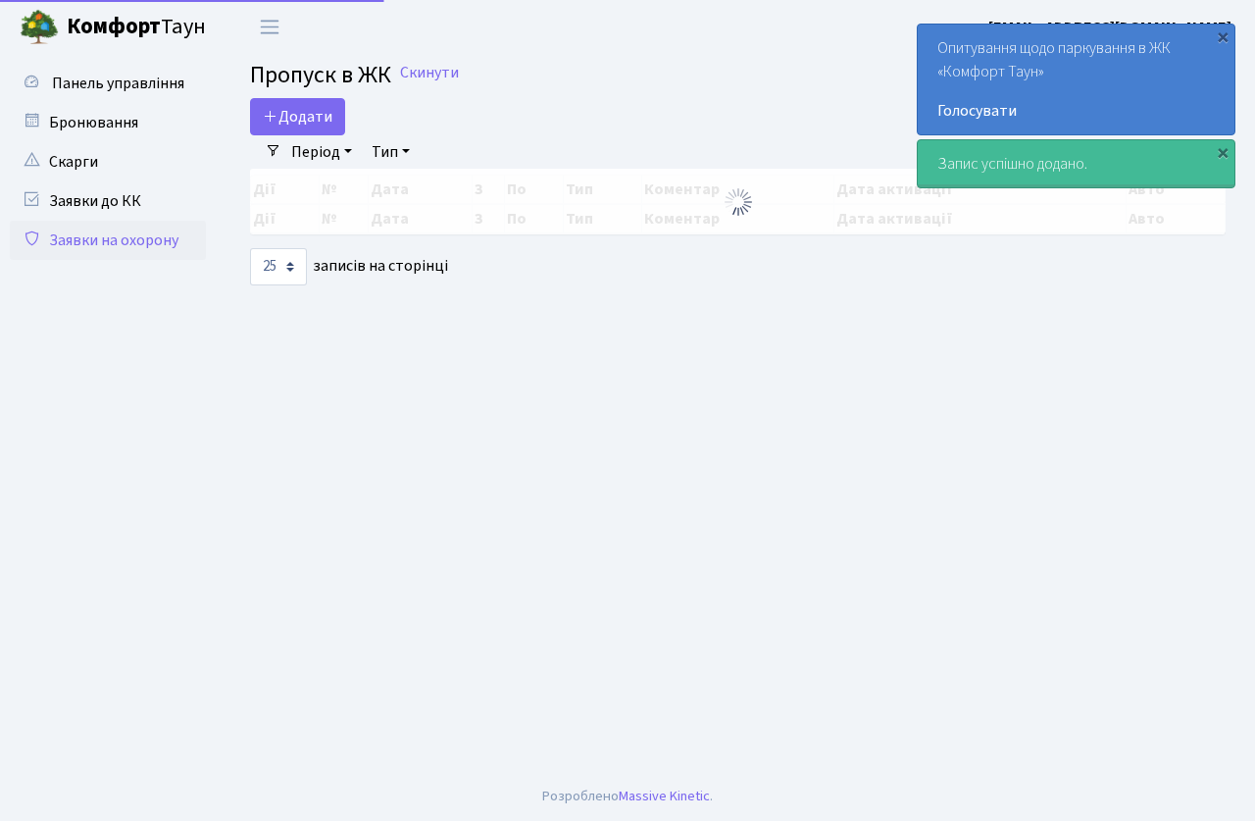
select select "25"
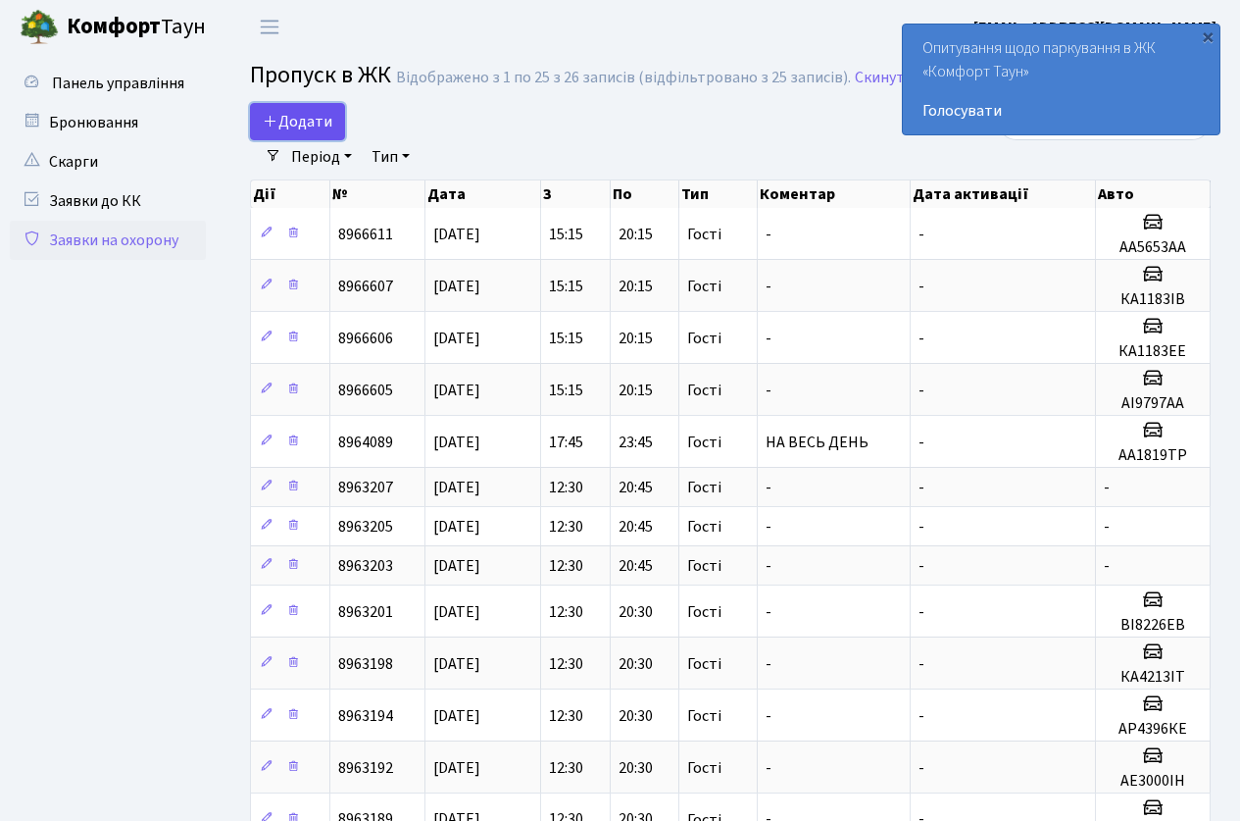
click at [307, 126] on span "Додати" at bounding box center [298, 122] width 70 height 22
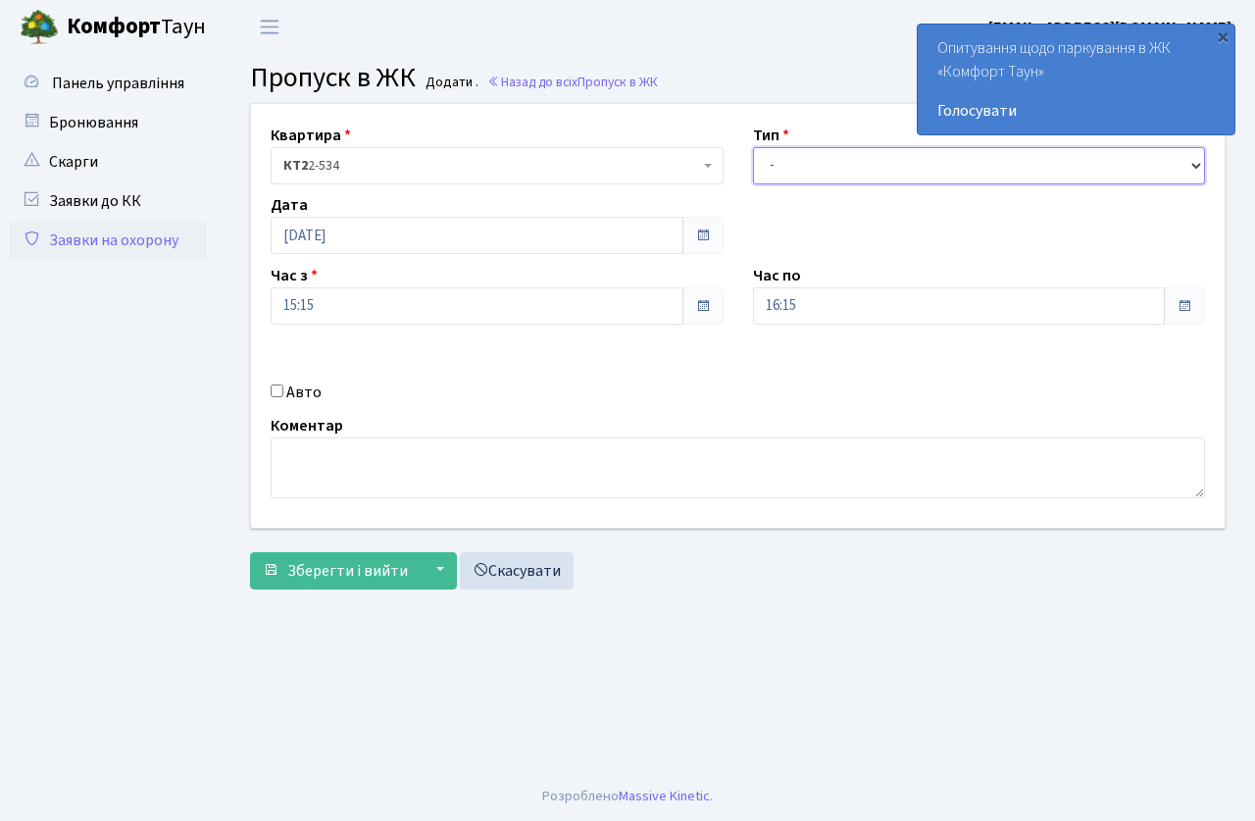
click at [839, 170] on select "- Доставка Таксі Гості Сервіс" at bounding box center [979, 165] width 453 height 37
select select "3"
click at [753, 147] on select "- Доставка Таксі Гості Сервіс" at bounding box center [979, 165] width 453 height 37
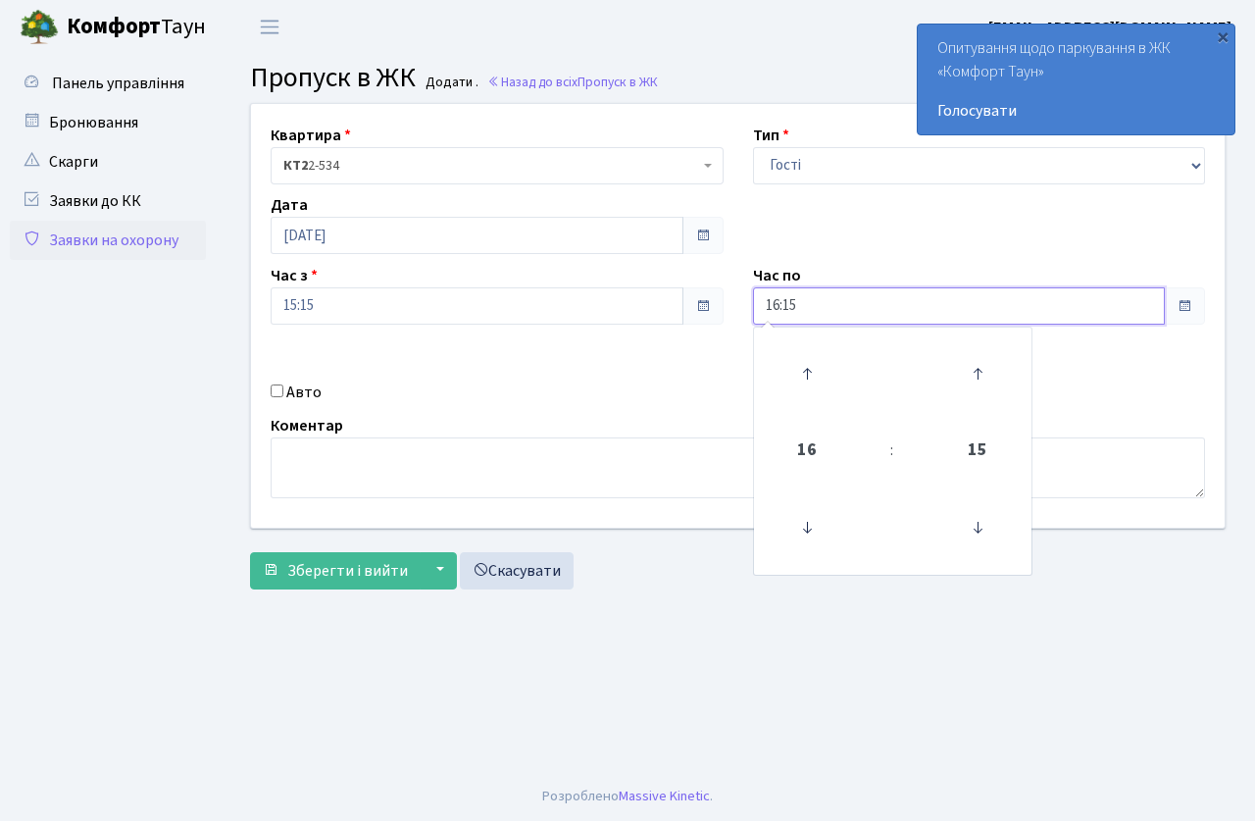
click at [827, 297] on input "16:15" at bounding box center [959, 305] width 413 height 37
click at [807, 357] on icon at bounding box center [806, 373] width 53 height 53
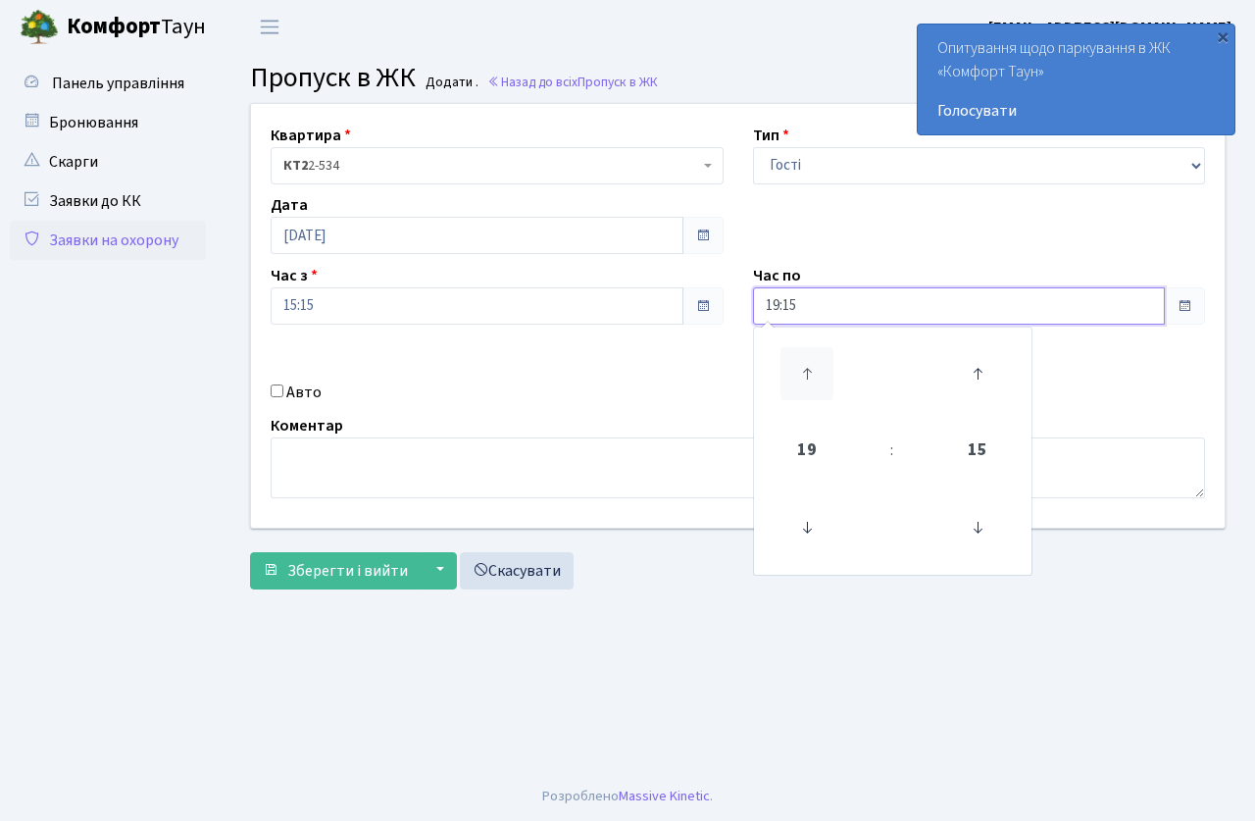
type input "20:15"
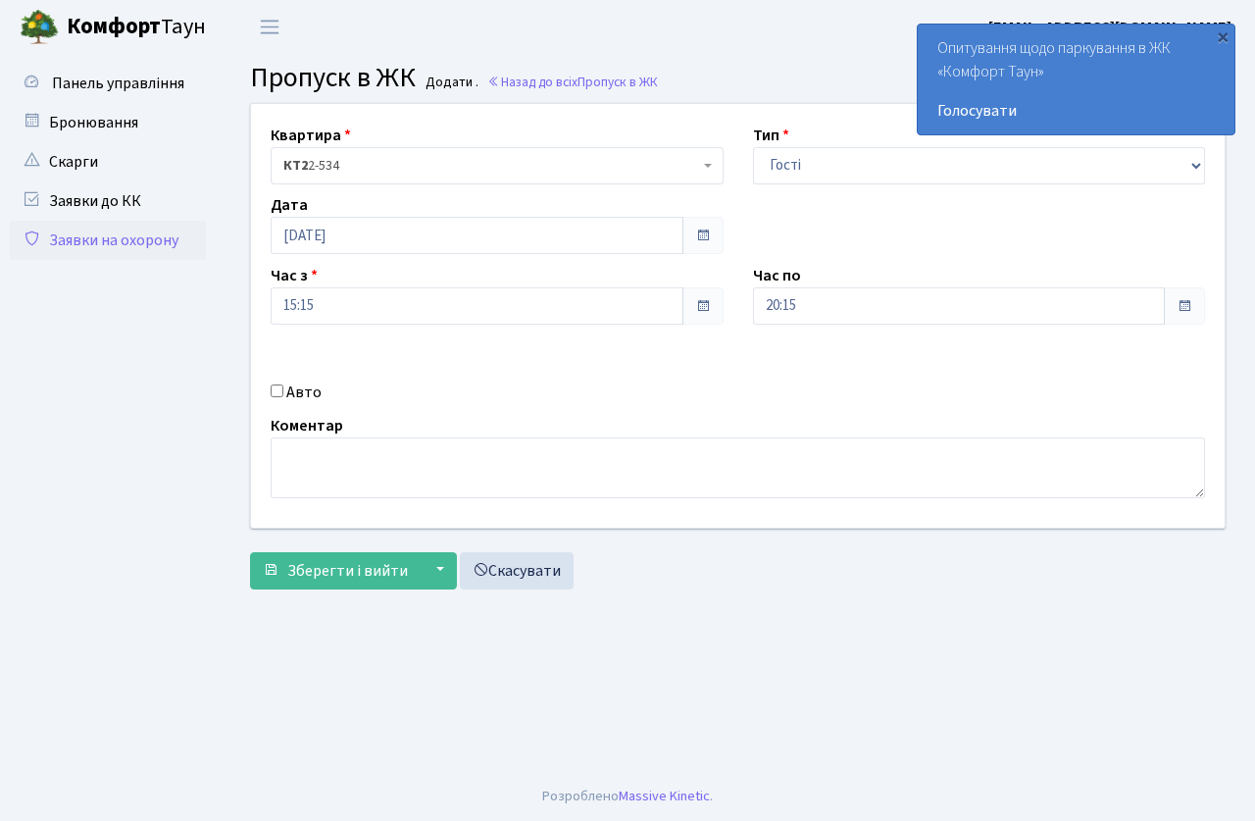
click at [670, 391] on div "Авто" at bounding box center [497, 392] width 482 height 24
click at [373, 558] on button "Зберегти і вийти" at bounding box center [335, 570] width 171 height 37
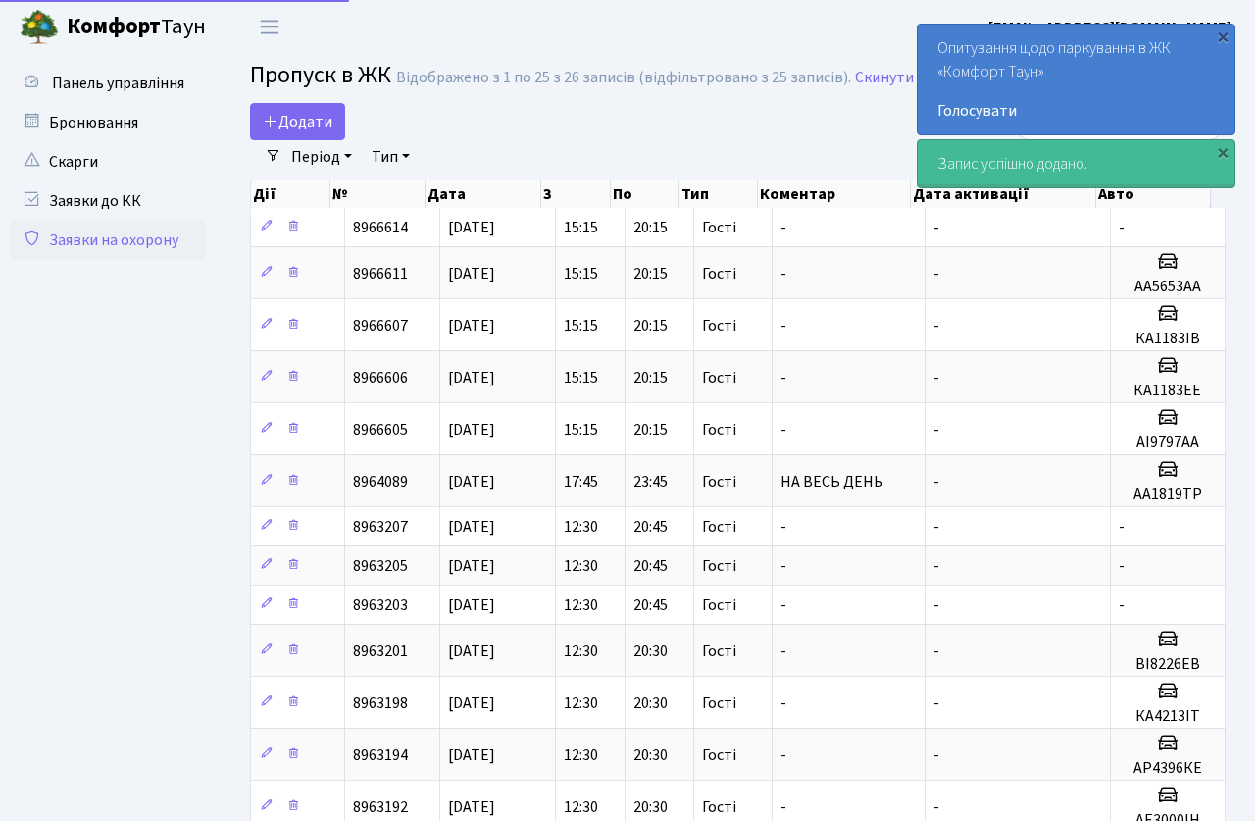
select select "25"
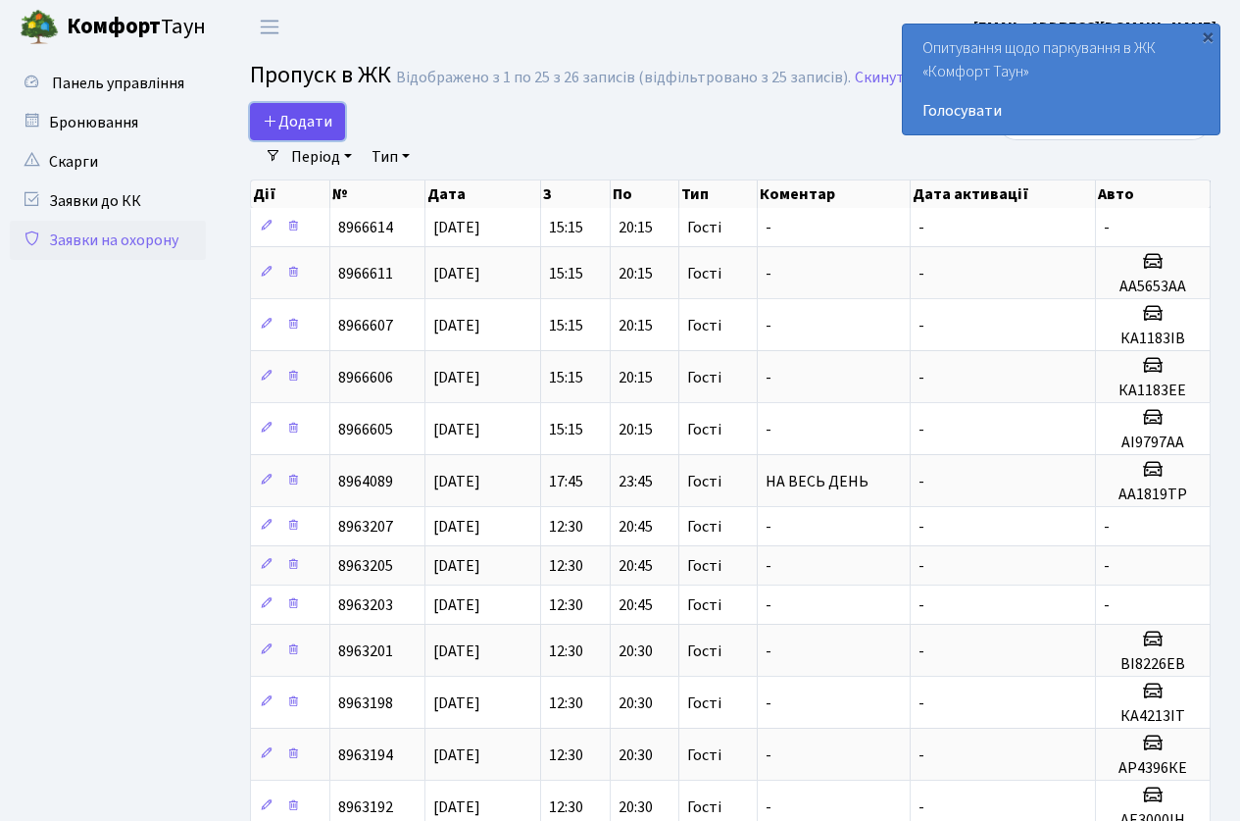
click at [290, 110] on link "Додати" at bounding box center [297, 121] width 95 height 37
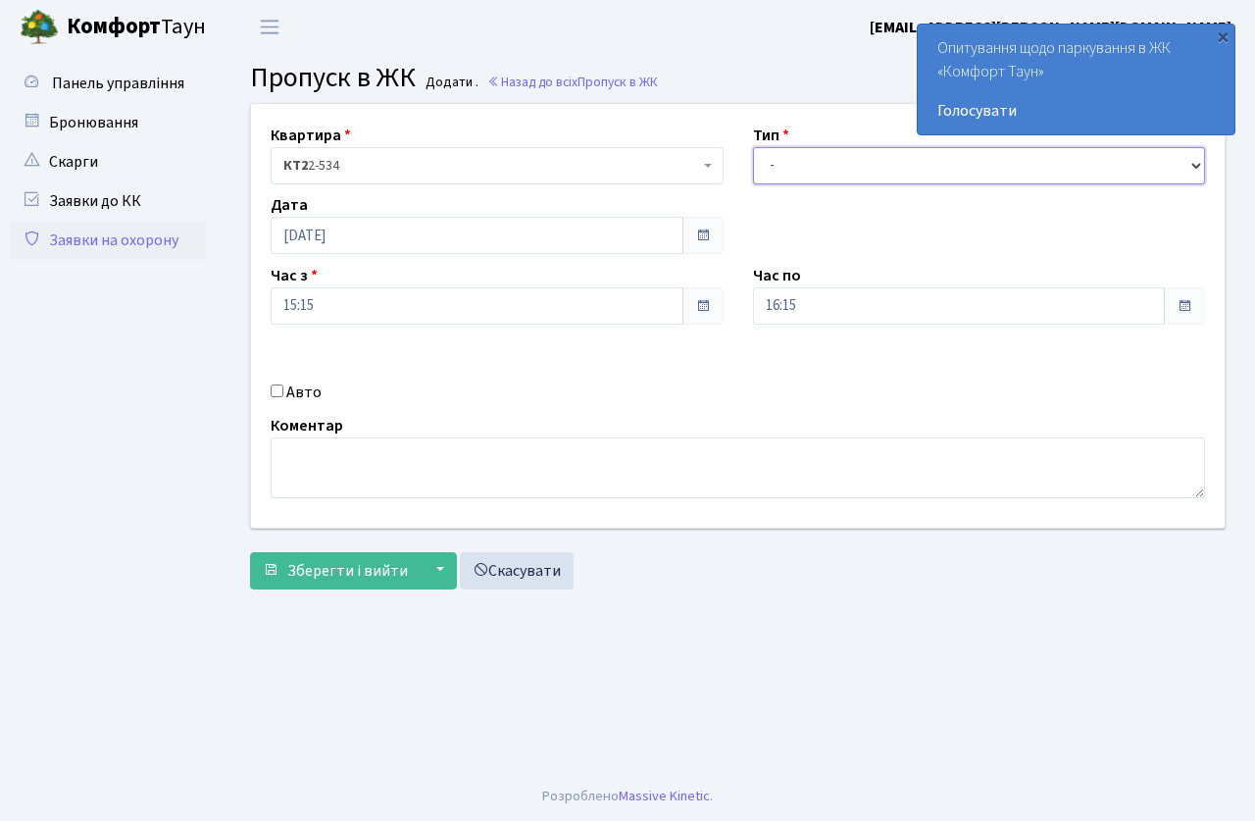
drag, startPoint x: 790, startPoint y: 161, endPoint x: 797, endPoint y: 181, distance: 21.7
click at [793, 167] on select "- Доставка Таксі Гості Сервіс" at bounding box center [979, 165] width 453 height 37
select select "3"
click at [753, 147] on select "- Доставка Таксі Гості Сервіс" at bounding box center [979, 165] width 453 height 37
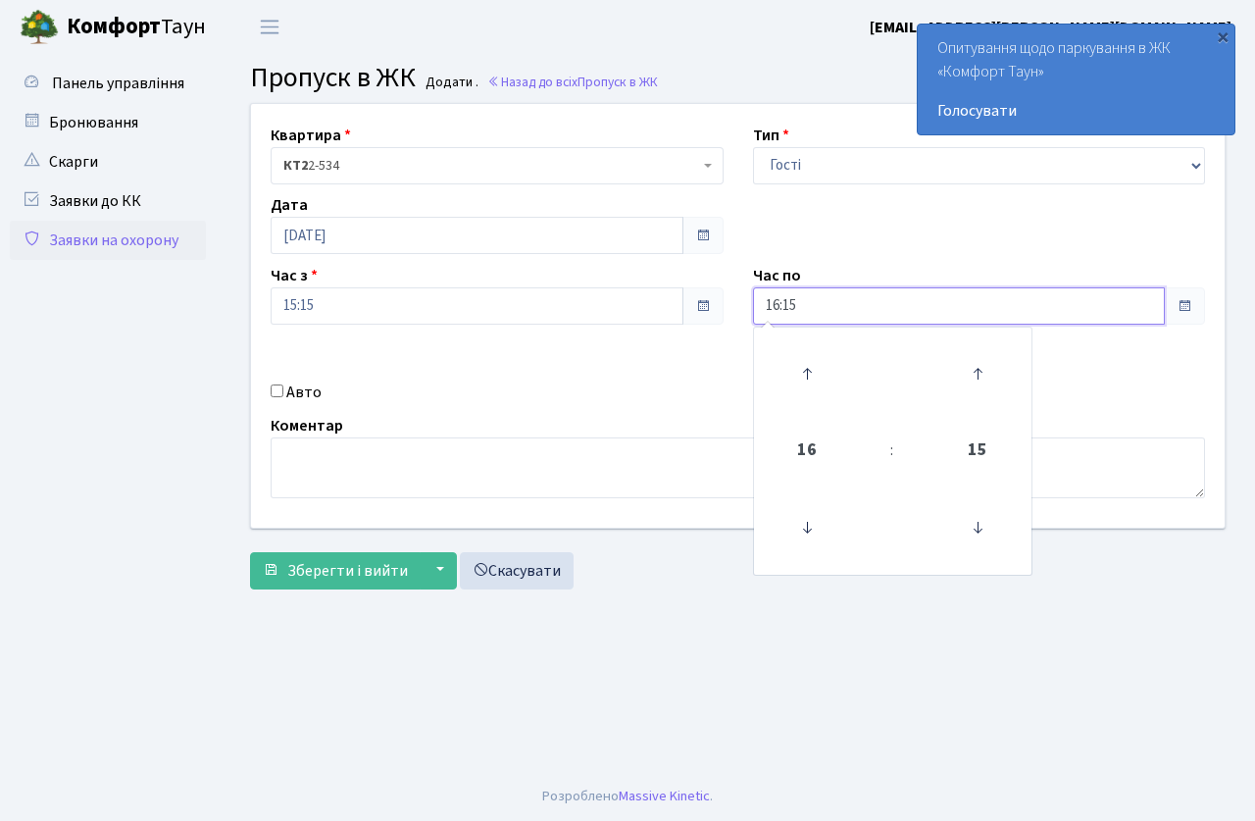
click at [808, 310] on input "16:15" at bounding box center [959, 305] width 413 height 37
click at [816, 370] on icon at bounding box center [806, 373] width 53 height 53
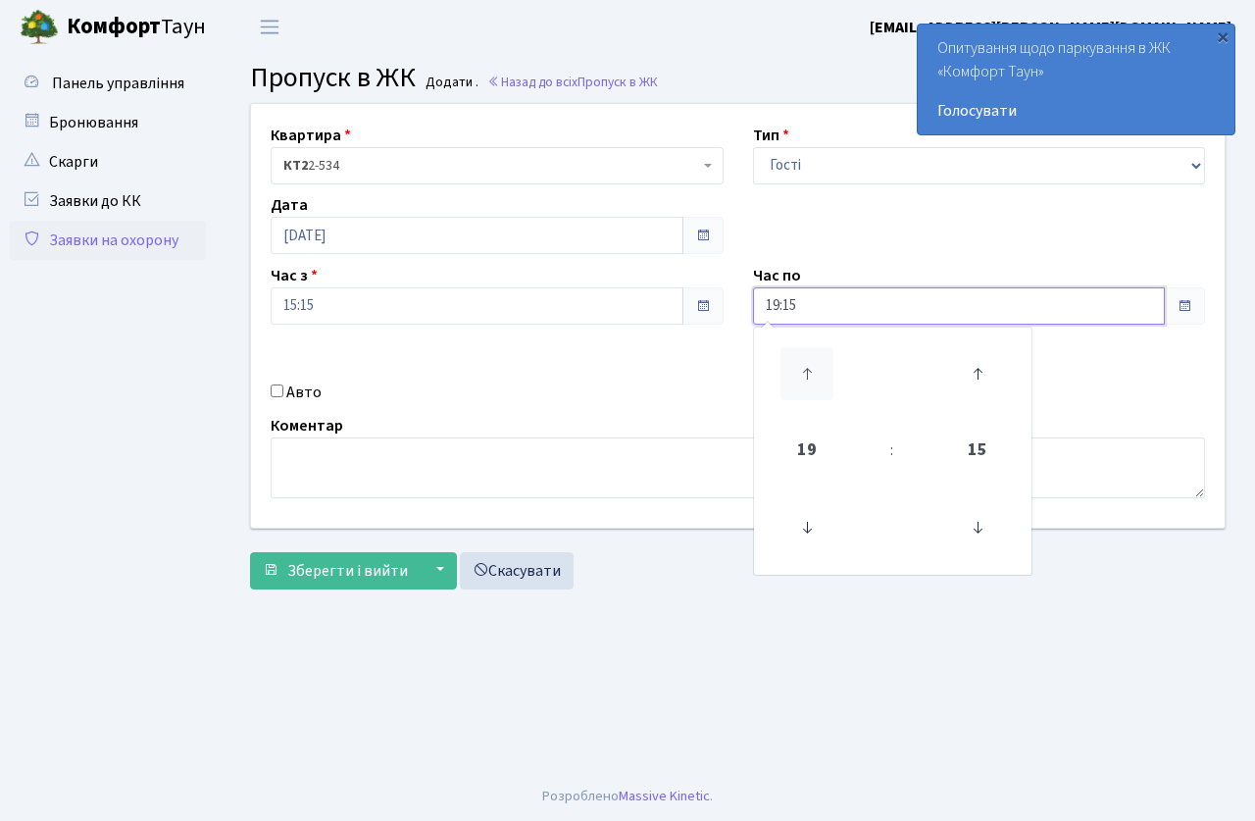
type input "20:15"
drag, startPoint x: 518, startPoint y: 385, endPoint x: 231, endPoint y: 404, distance: 286.9
click at [472, 400] on div "Квартира <b>КТ2</b>&nbsp;&nbsp;&nbsp;2-534 КТ2 2-534 Тип - Доставка Таксі Гості…" at bounding box center [737, 316] width 1003 height 424
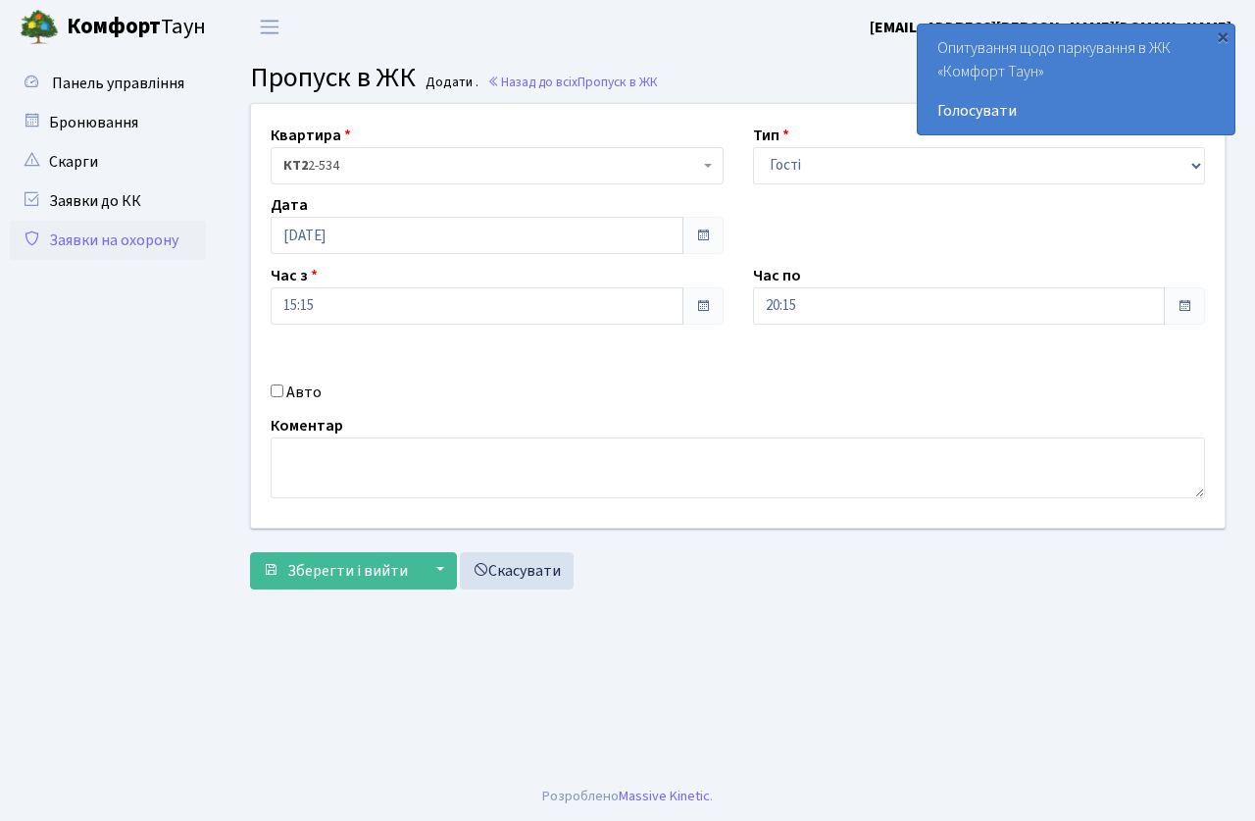
click at [280, 397] on input "Авто" at bounding box center [277, 390] width 13 height 13
checkbox input "true"
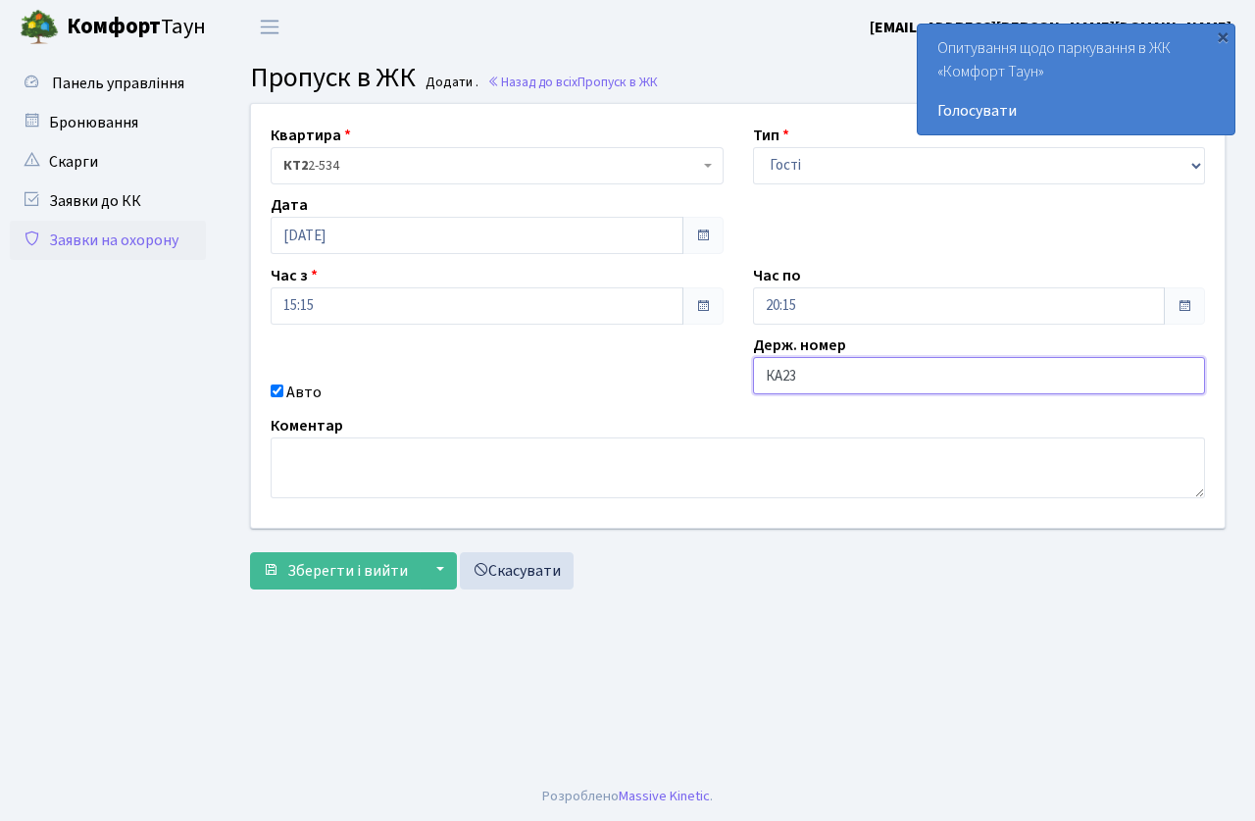
type input "КА2392МС"
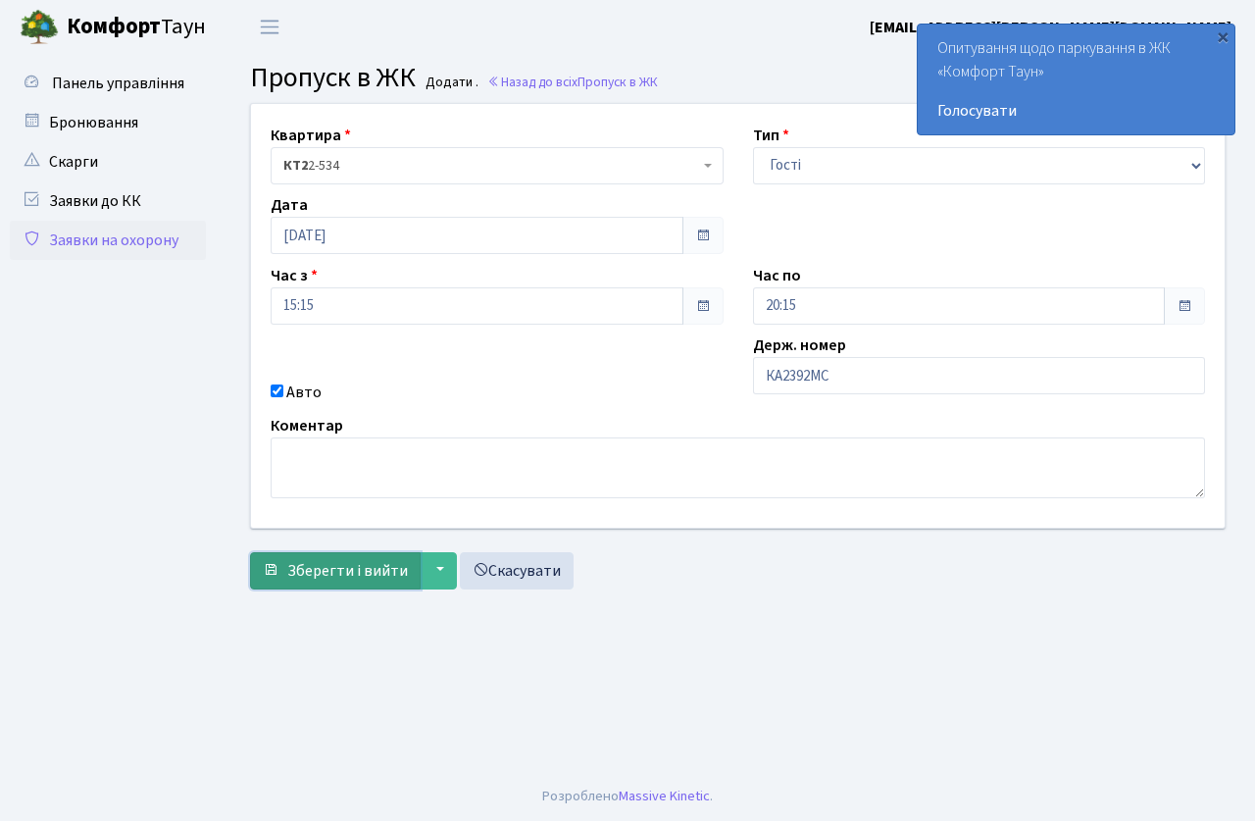
click at [338, 572] on span "Зберегти і вийти" at bounding box center [347, 571] width 121 height 22
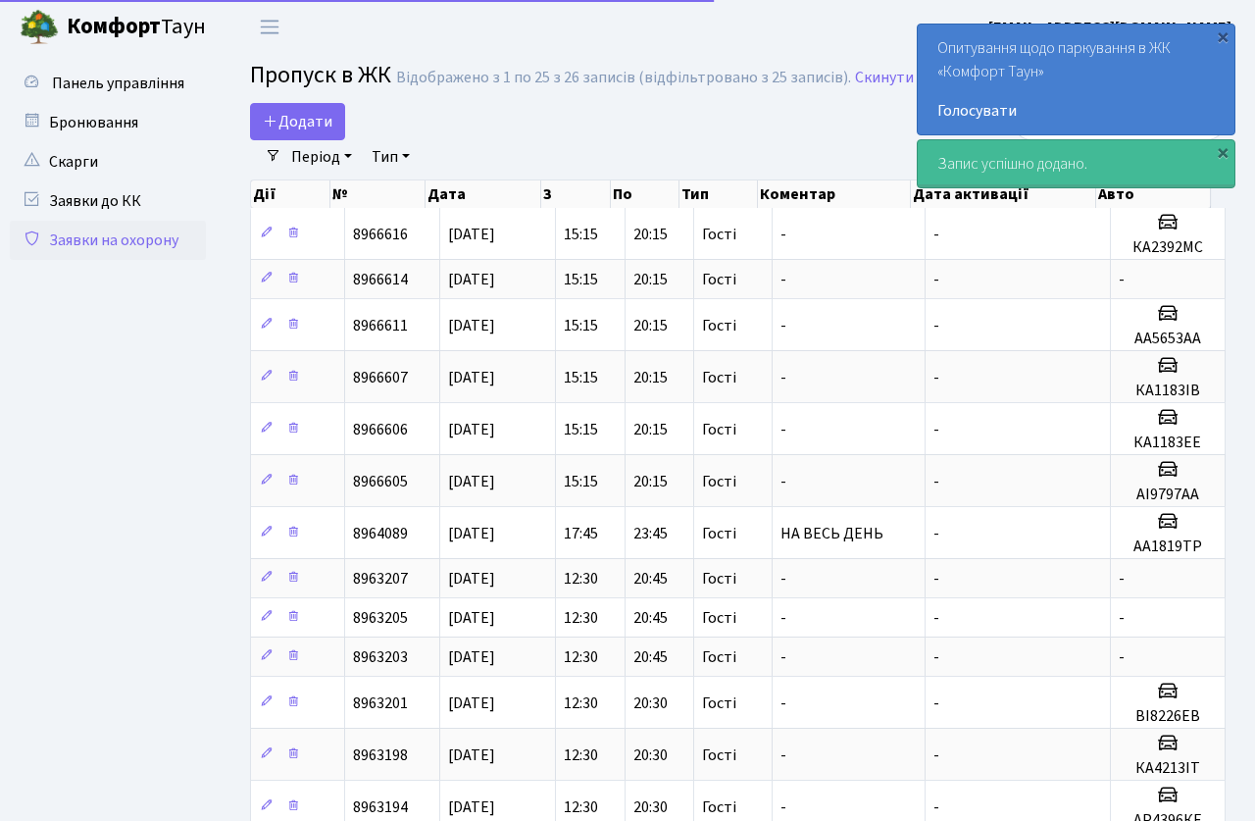
select select "25"
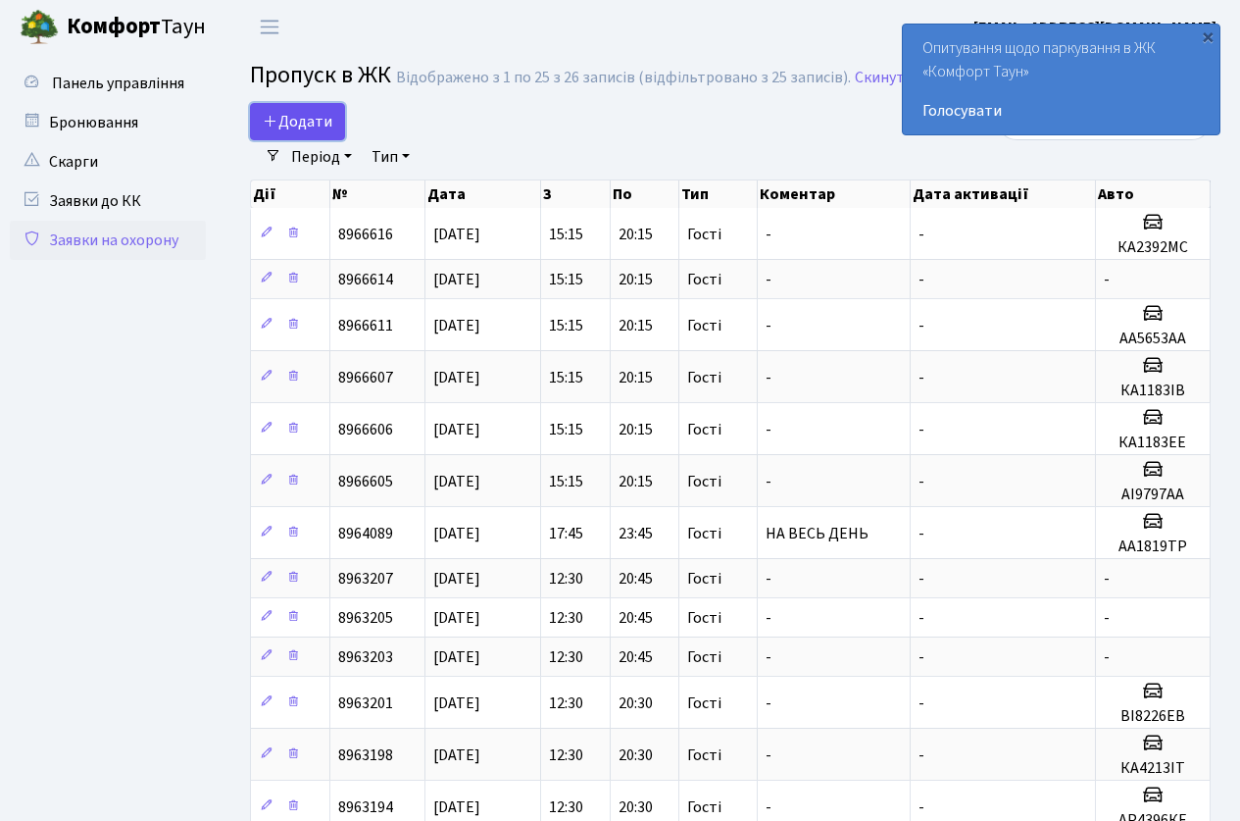
click at [284, 122] on span "Додати" at bounding box center [298, 122] width 70 height 22
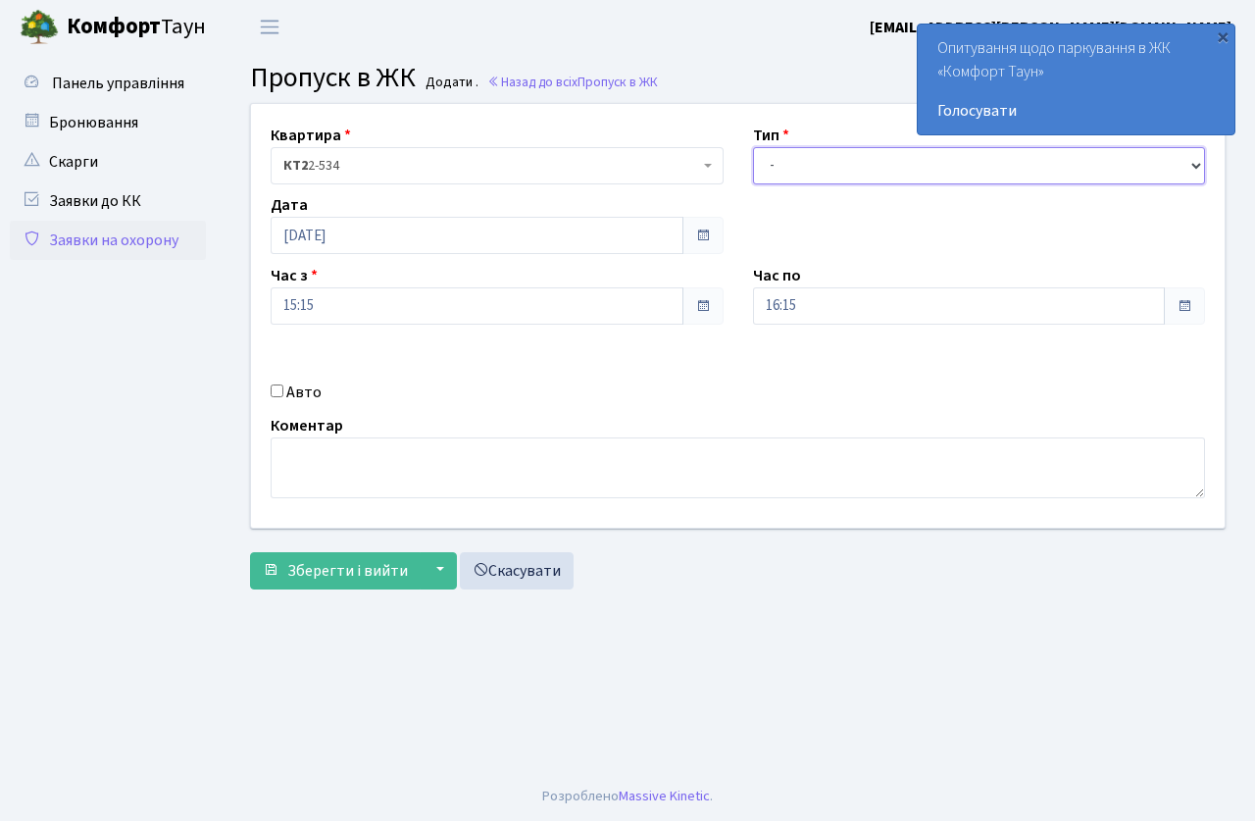
click at [804, 164] on select "- Доставка Таксі Гості Сервіс" at bounding box center [979, 165] width 453 height 37
select select "3"
click at [753, 147] on select "- Доставка Таксі Гості Сервіс" at bounding box center [979, 165] width 453 height 37
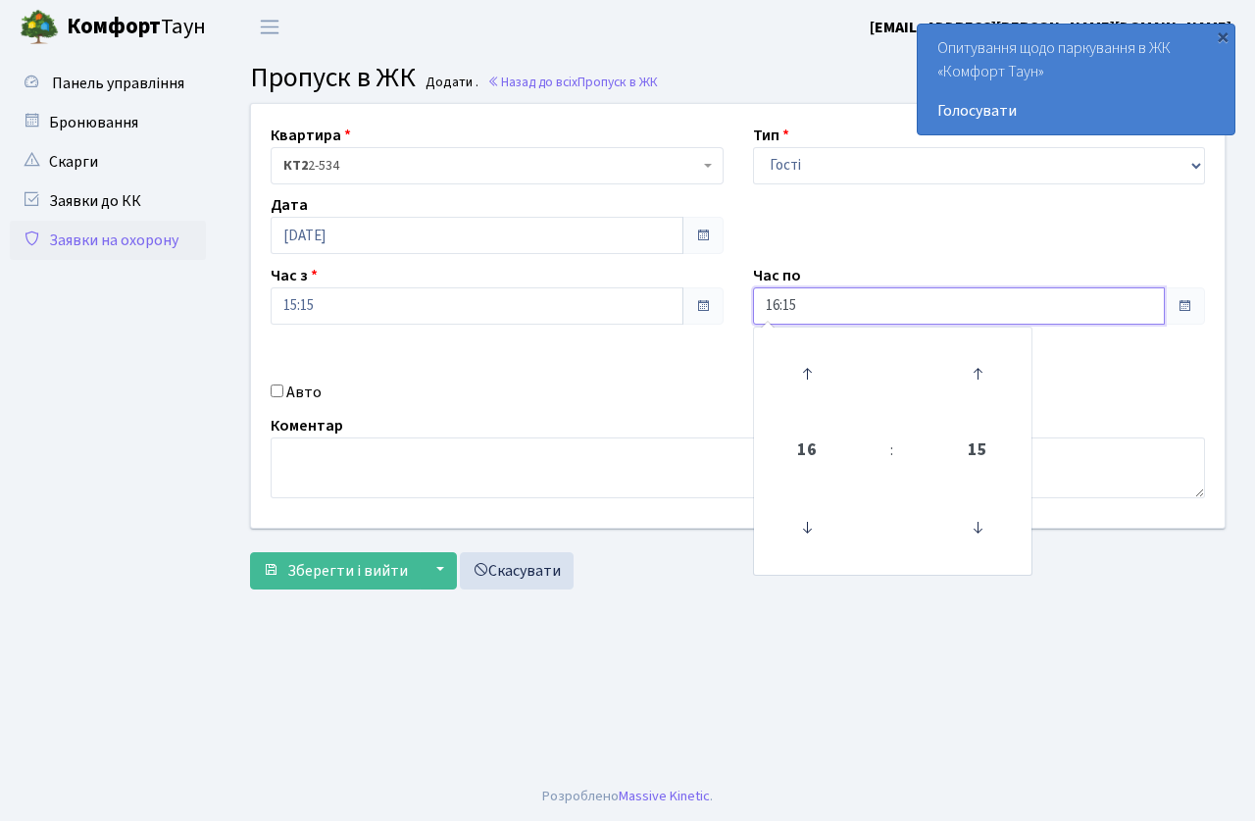
click at [848, 318] on input "16:15" at bounding box center [959, 305] width 413 height 37
click at [791, 346] on link at bounding box center [807, 373] width 58 height 71
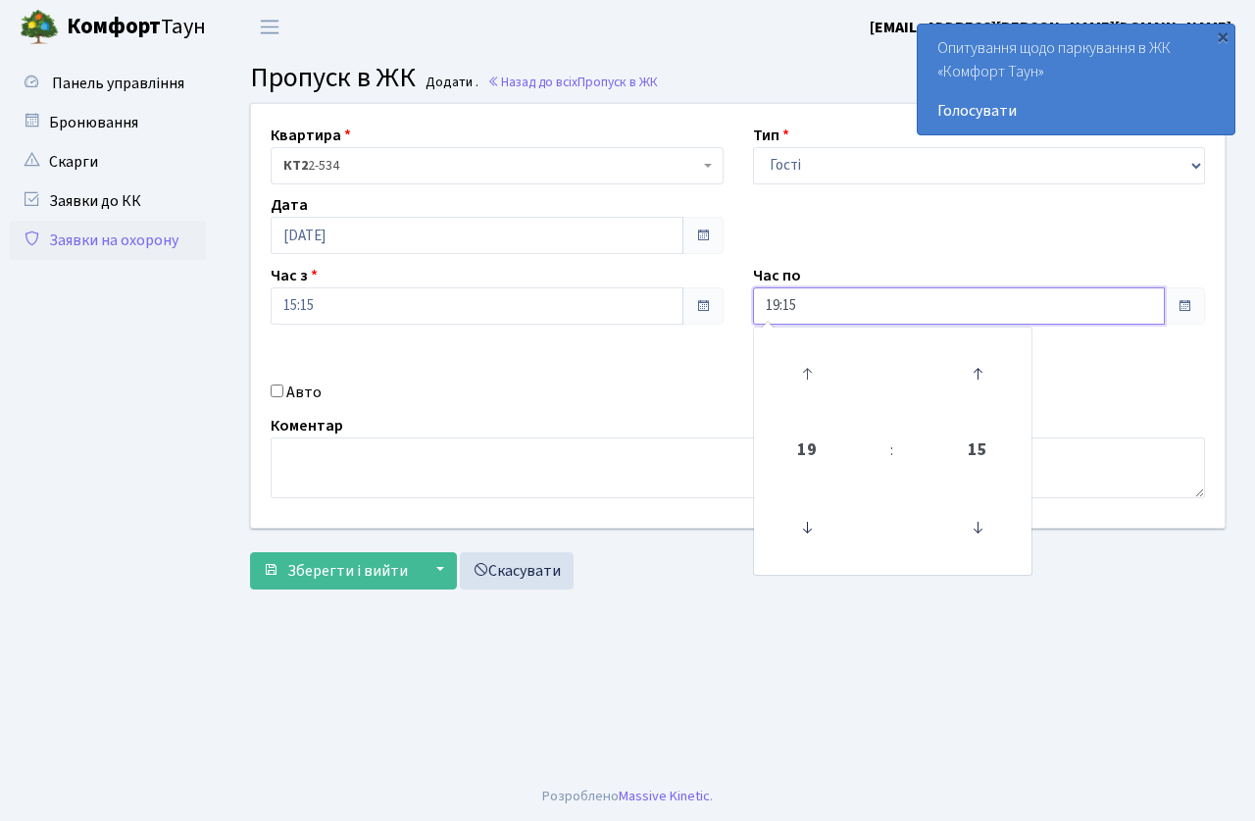
type input "20:15"
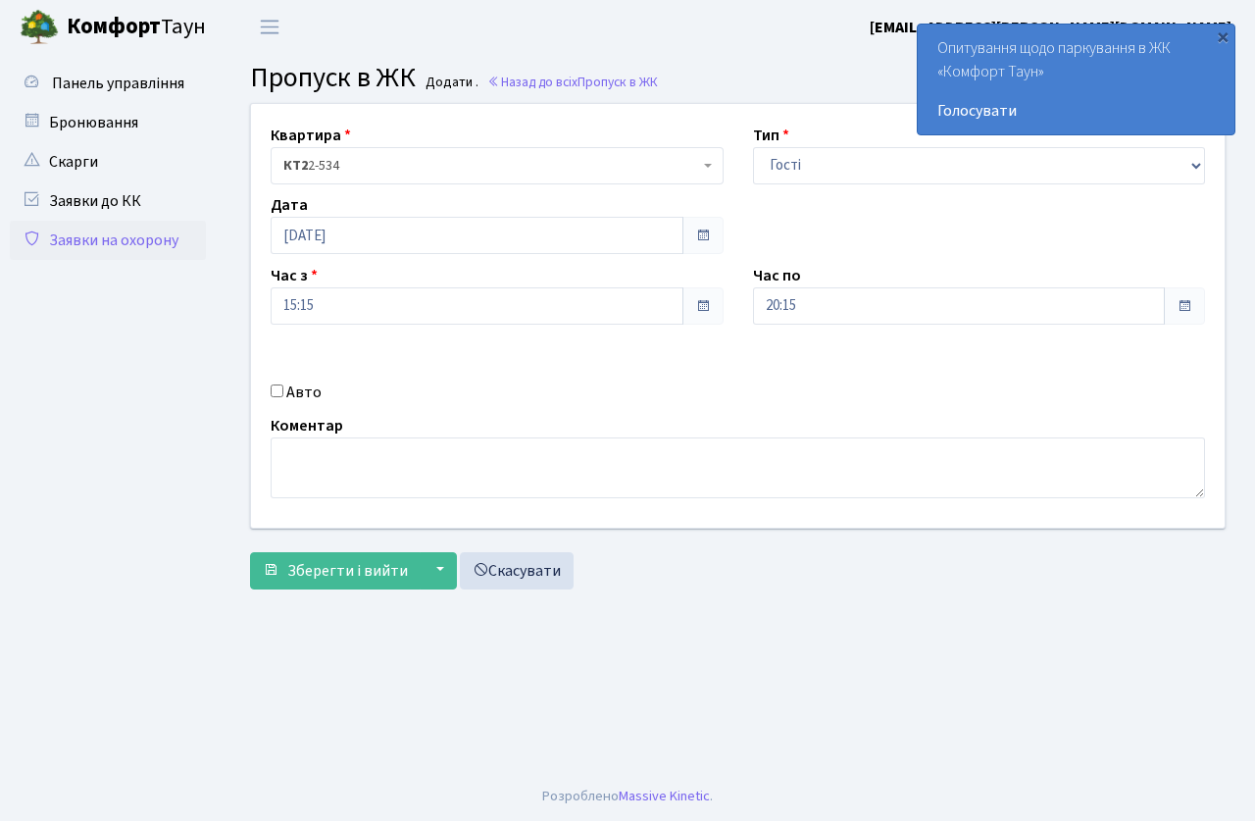
drag, startPoint x: 509, startPoint y: 374, endPoint x: 381, endPoint y: 423, distance: 136.6
click at [508, 375] on div "Квартира <b>КТ2</b>&nbsp;&nbsp;&nbsp;2-534 КТ2 2-534 Тип - Доставка Таксі Гості…" at bounding box center [737, 316] width 1003 height 424
click at [332, 565] on span "Зберегти і вийти" at bounding box center [347, 571] width 121 height 22
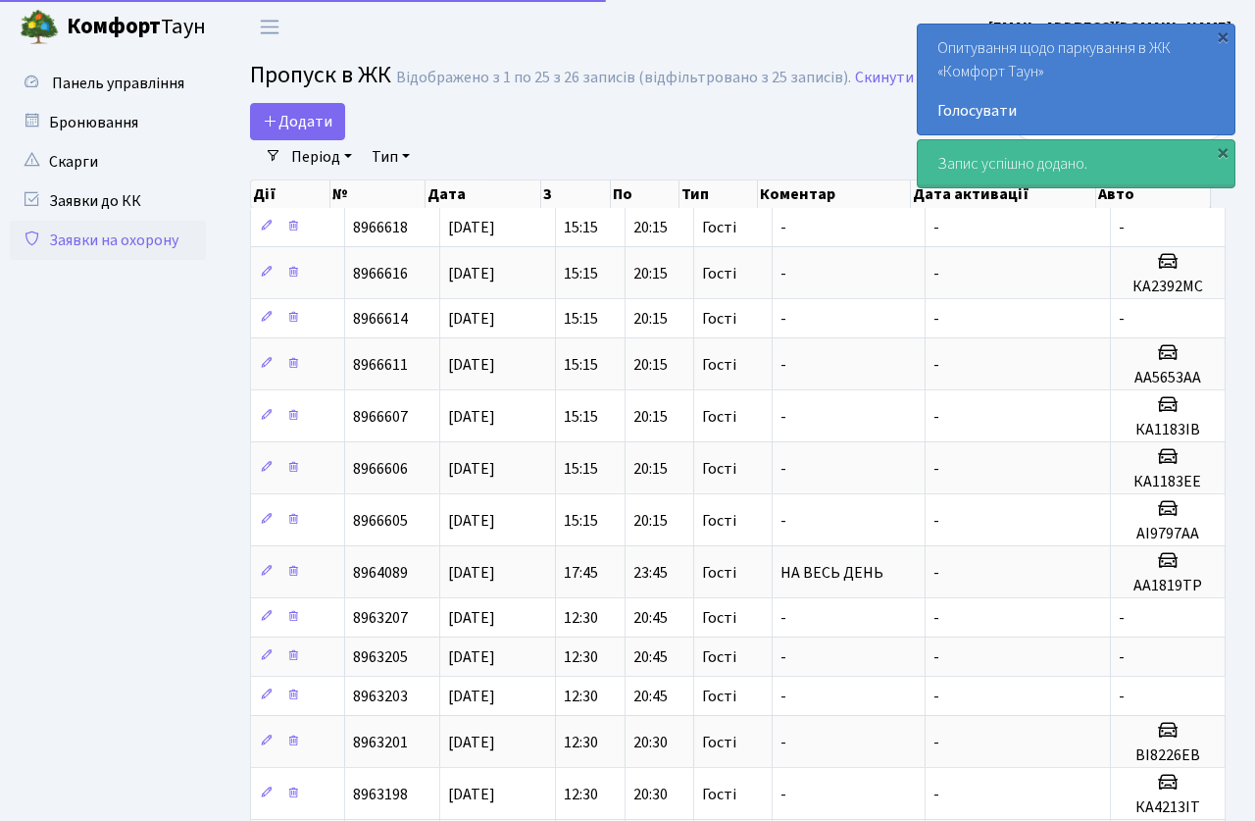
select select "25"
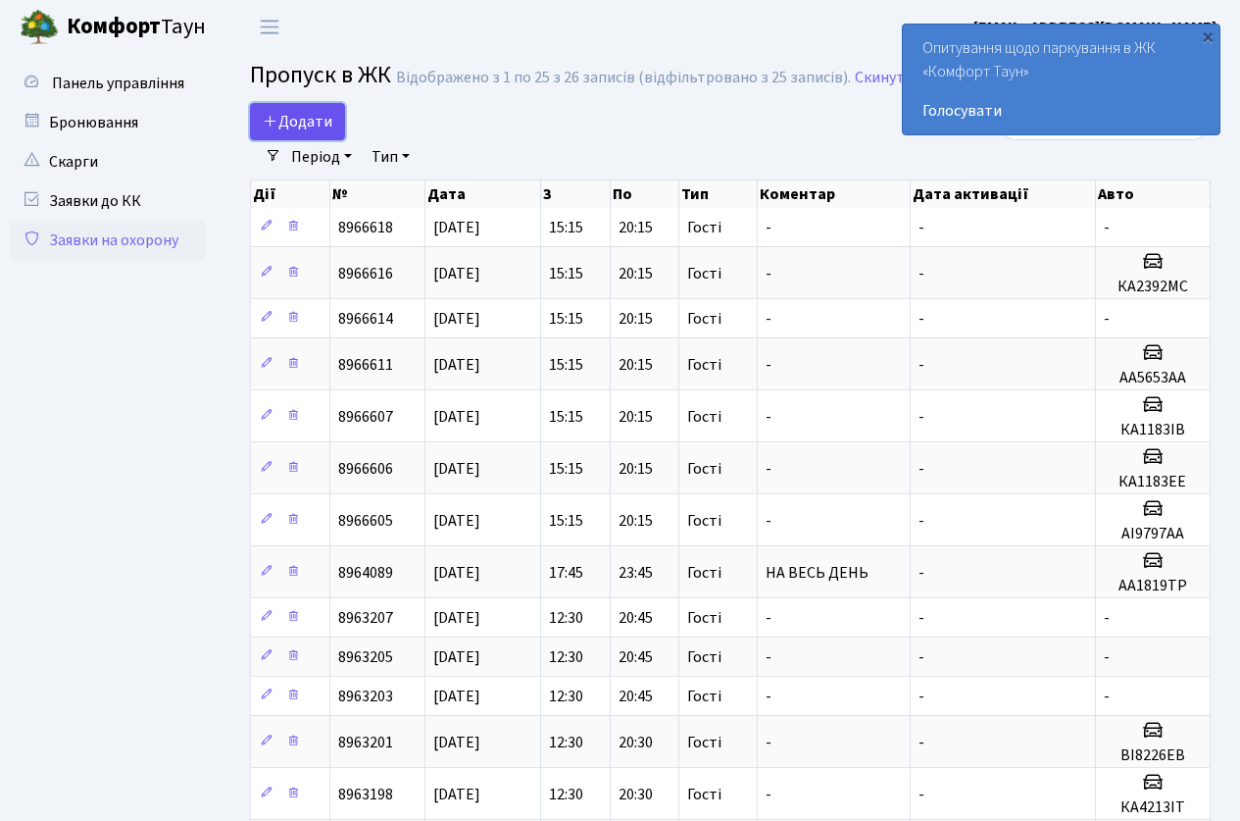
click at [313, 122] on span "Додати" at bounding box center [298, 122] width 70 height 22
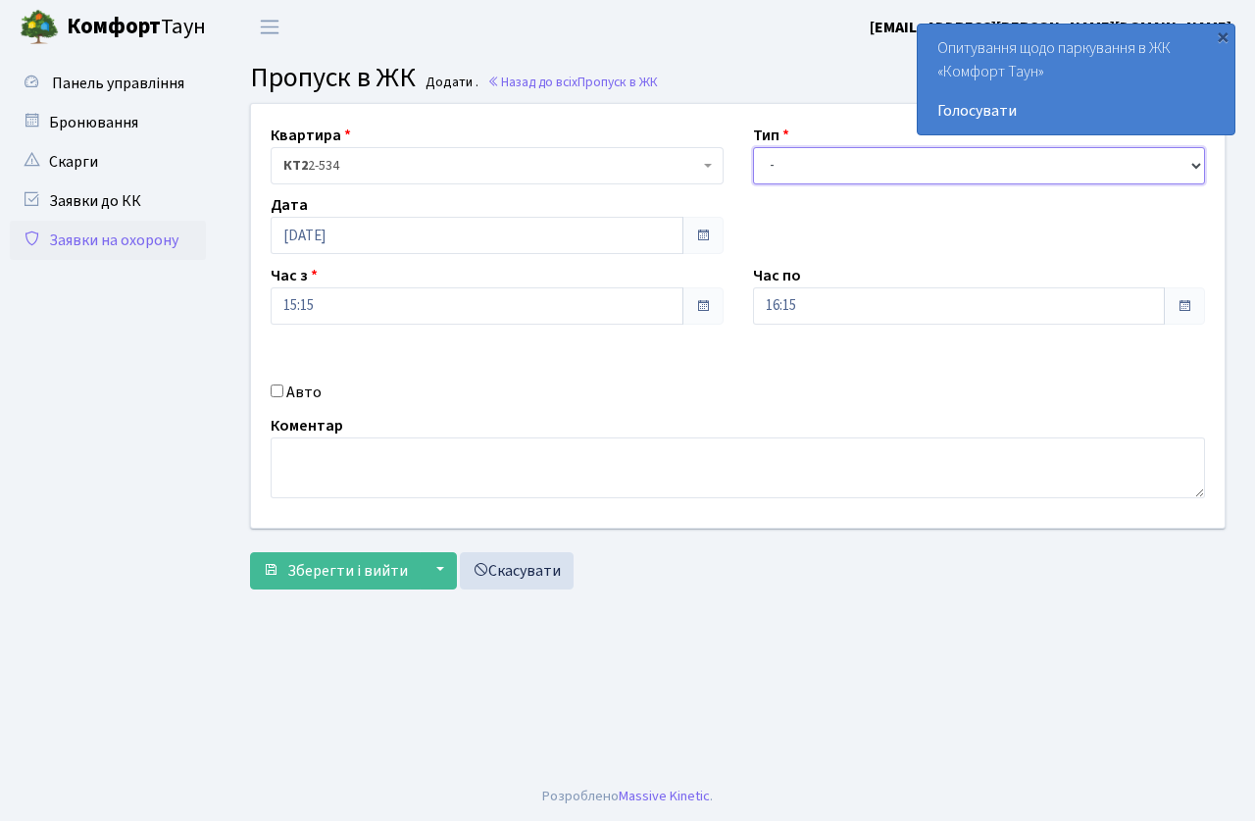
click at [821, 177] on select "- Доставка Таксі Гості Сервіс" at bounding box center [979, 165] width 453 height 37
select select "3"
click at [753, 147] on select "- Доставка Таксі Гості Сервіс" at bounding box center [979, 165] width 453 height 37
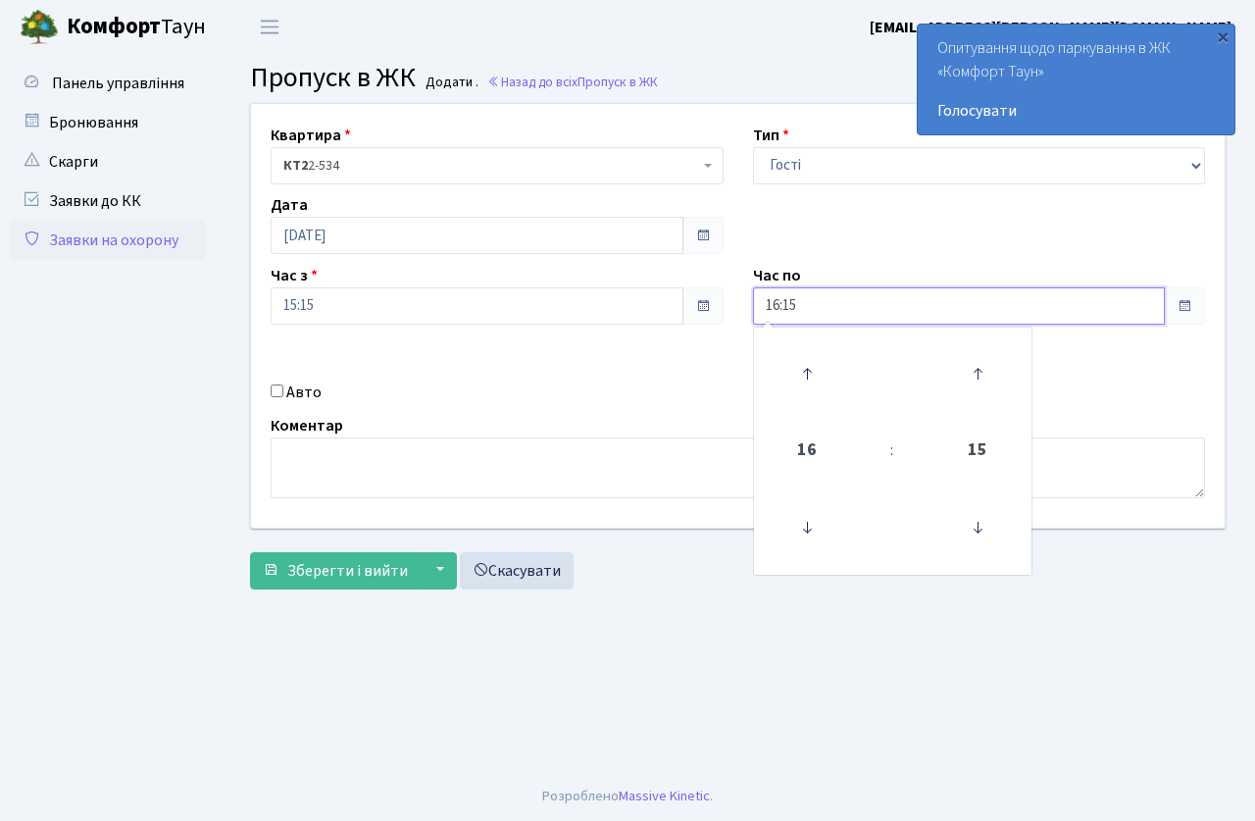
drag, startPoint x: 816, startPoint y: 310, endPoint x: 811, endPoint y: 334, distance: 25.0
click at [814, 325] on div "16:15 16 : 15 00 01 02 03 04 05 06 07 08 09 10 11 12 13 14 15 16 17 18 19 20 21…" at bounding box center [979, 305] width 453 height 37
click at [802, 344] on link at bounding box center [807, 373] width 58 height 71
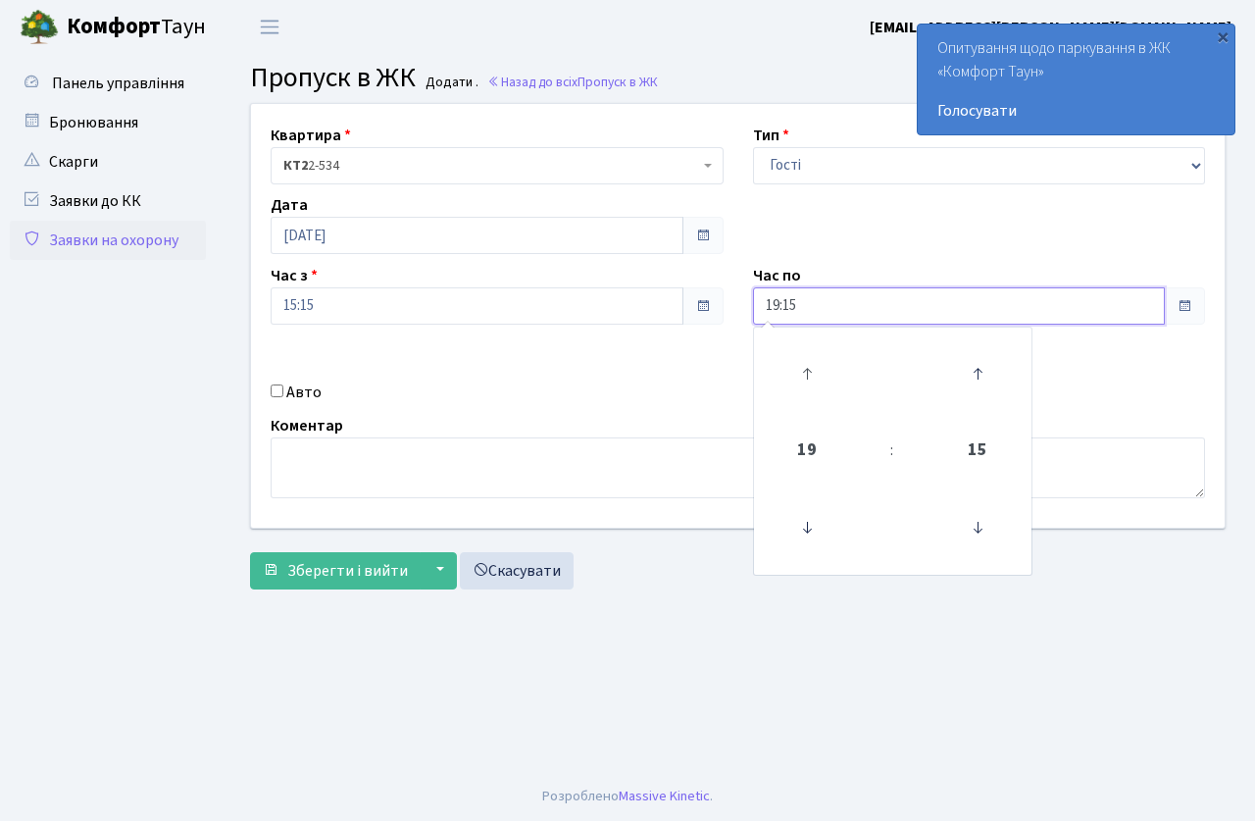
click at [802, 344] on link at bounding box center [807, 373] width 58 height 71
type input "20:15"
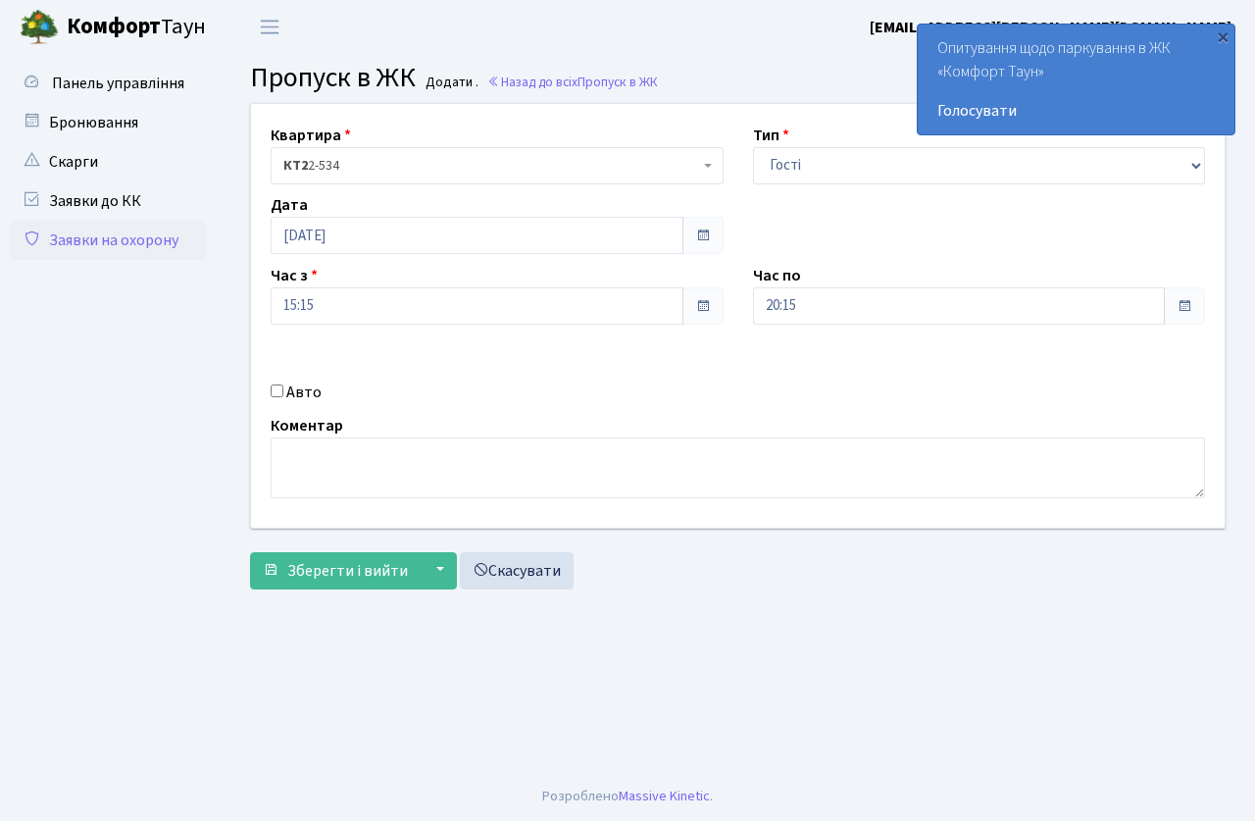
click at [624, 406] on div "Квартира <b>КТ2</b>&nbsp;&nbsp;&nbsp;2-534 КТ2 2-534 Тип - Доставка Таксі Гості…" at bounding box center [737, 316] width 1003 height 424
click at [272, 390] on div "Авто" at bounding box center [497, 392] width 482 height 24
click at [275, 392] on input "Авто" at bounding box center [277, 390] width 13 height 13
checkbox input "true"
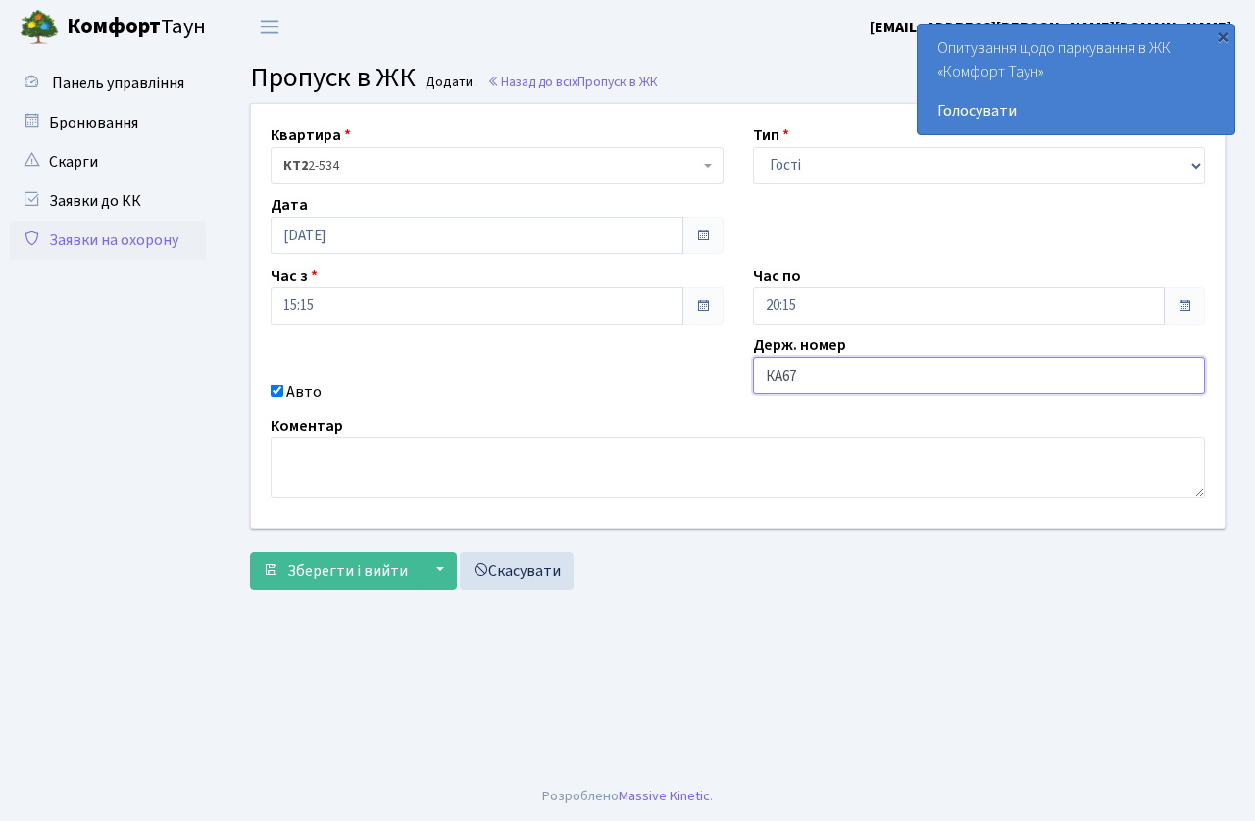
type input "КА6725АО"
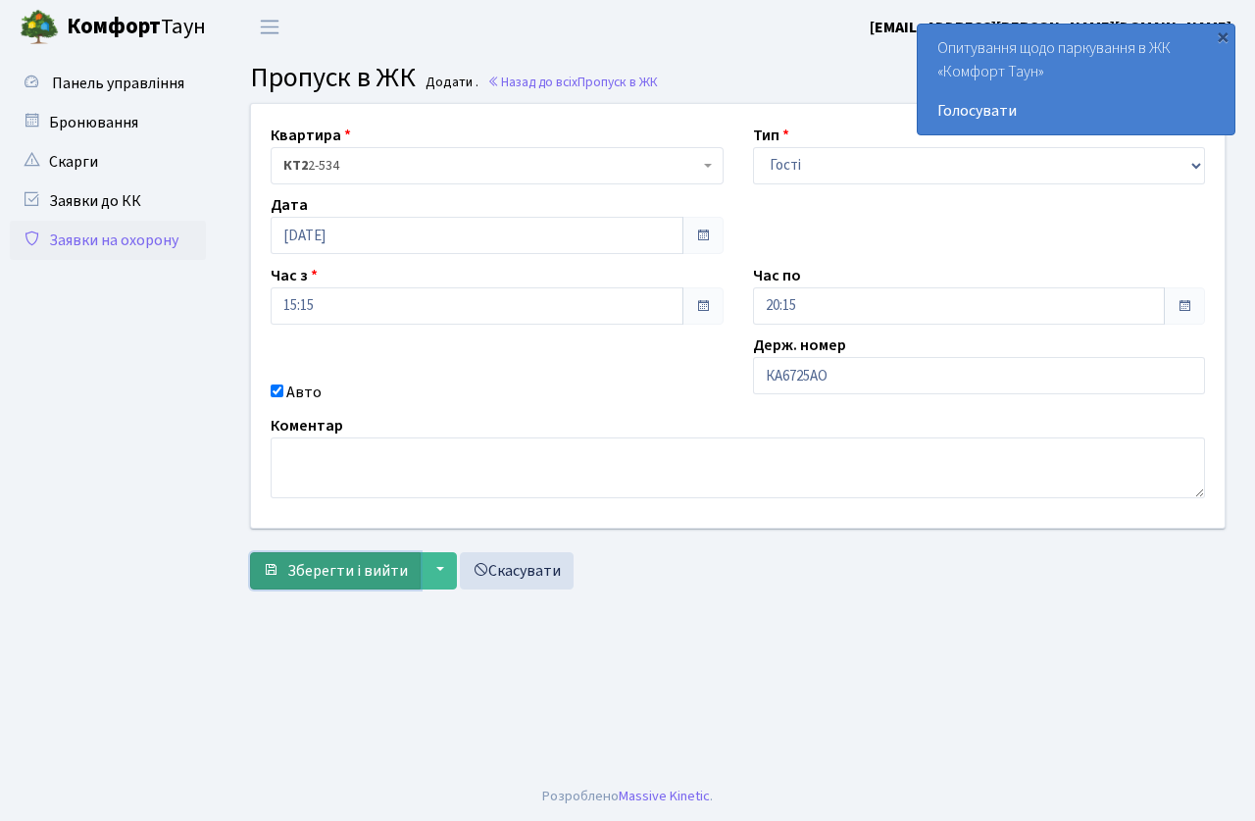
drag, startPoint x: 346, startPoint y: 577, endPoint x: 328, endPoint y: 586, distance: 20.2
click at [342, 581] on button "Зберегти і вийти" at bounding box center [335, 570] width 171 height 37
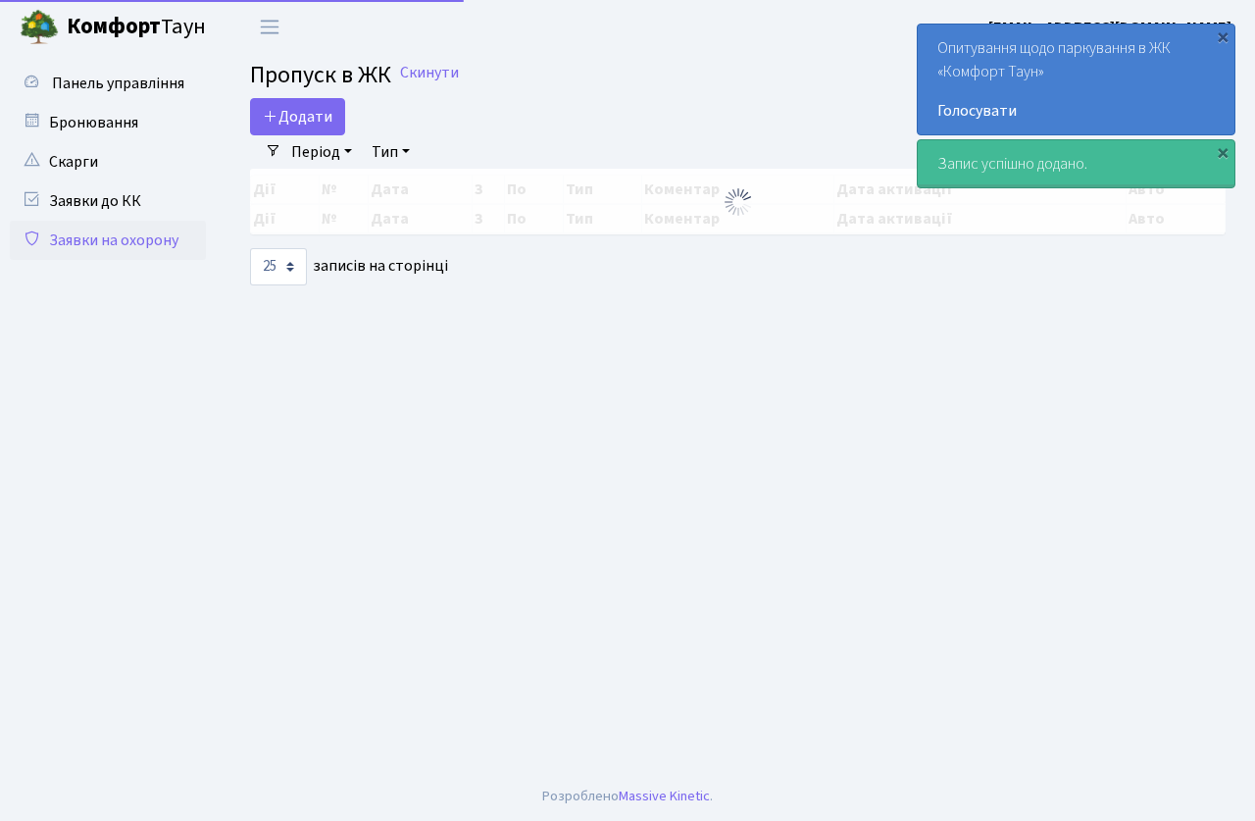
select select "25"
